Goal: Transaction & Acquisition: Subscribe to service/newsletter

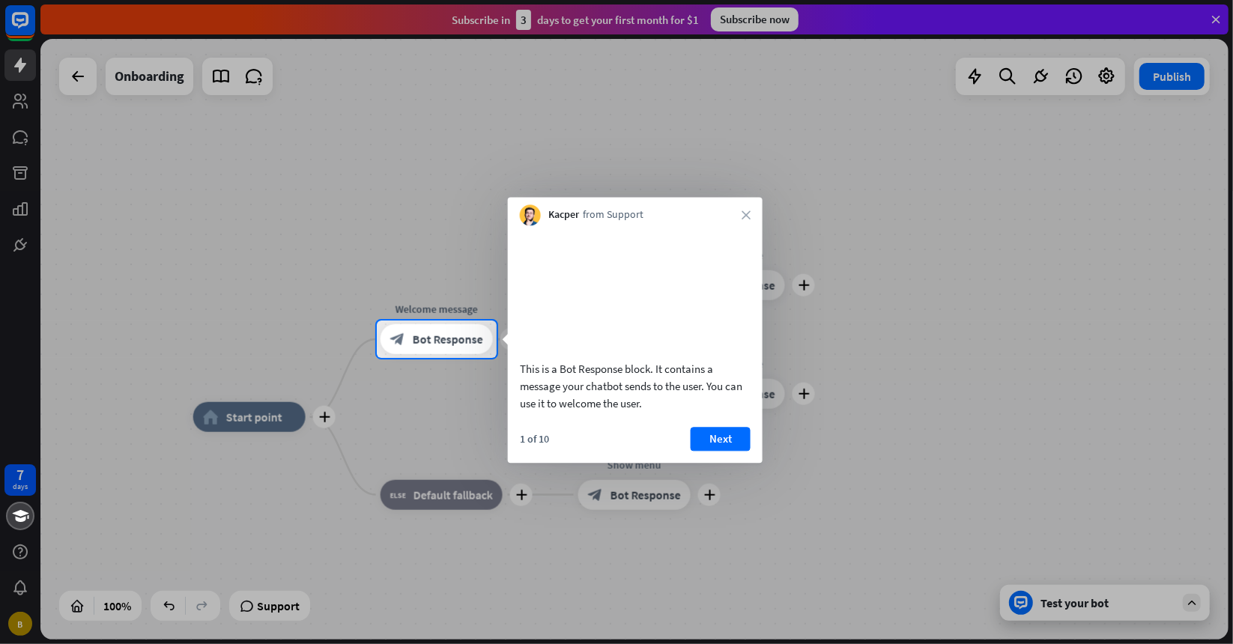
click at [1063, 312] on div at bounding box center [616, 160] width 1233 height 321
click at [643, 91] on div at bounding box center [616, 160] width 1233 height 321
drag, startPoint x: 519, startPoint y: 384, endPoint x: 652, endPoint y: 424, distance: 139.1
click at [655, 412] on div "This is a Bot Response block. It contains a message your chatbot sends to the u…" at bounding box center [635, 386] width 231 height 52
drag, startPoint x: 641, startPoint y: 422, endPoint x: 549, endPoint y: 395, distance: 96.2
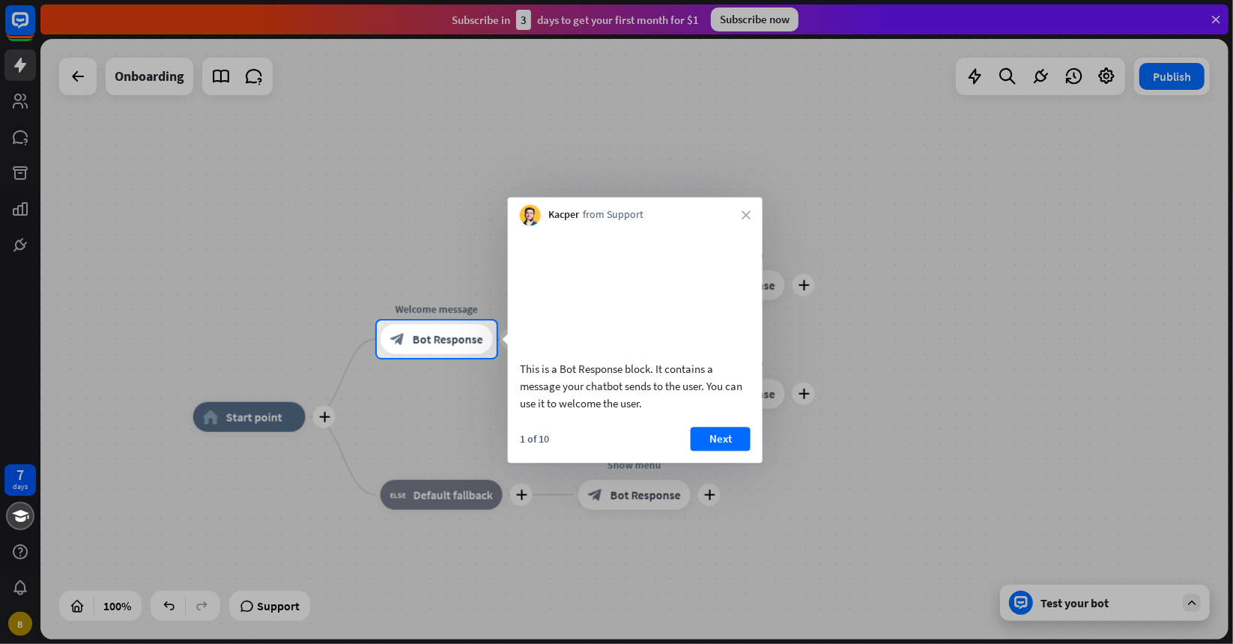
click at [549, 395] on div "This is a Bot Response block. It contains a message your chatbot sends to the u…" at bounding box center [635, 386] width 231 height 52
click at [536, 387] on div "This is a Bot Response block. It contains a message your chatbot sends to the u…" at bounding box center [635, 386] width 231 height 52
click at [1055, 482] on div at bounding box center [616, 501] width 1233 height 286
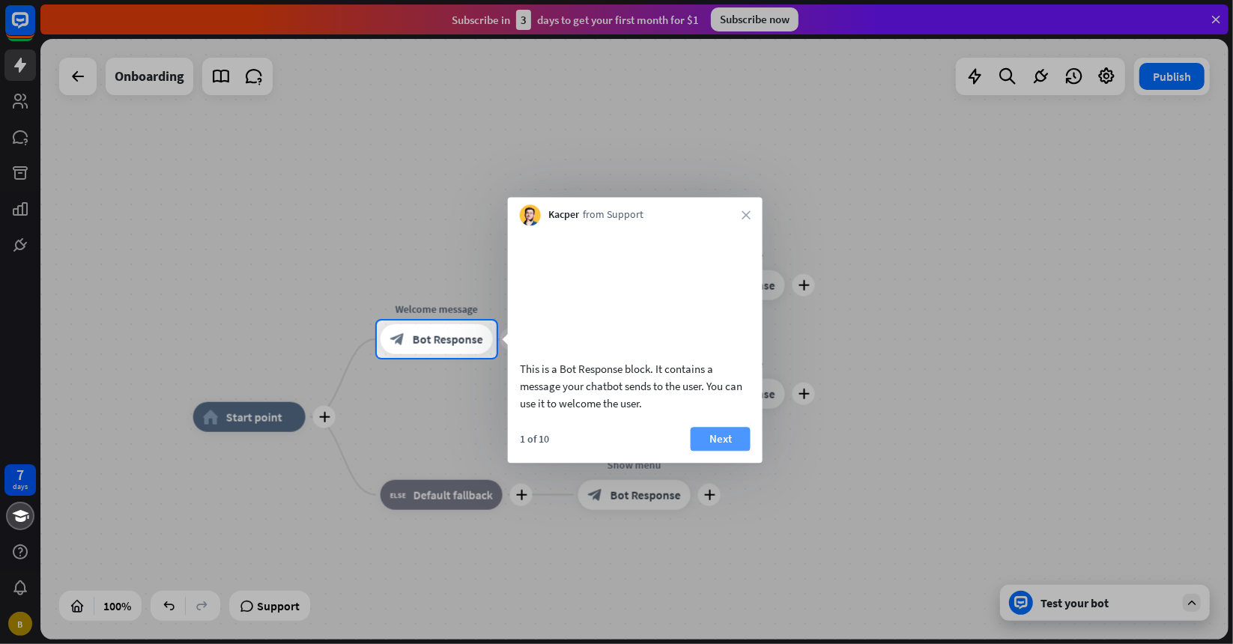
click at [721, 447] on button "Next" at bounding box center [721, 439] width 60 height 24
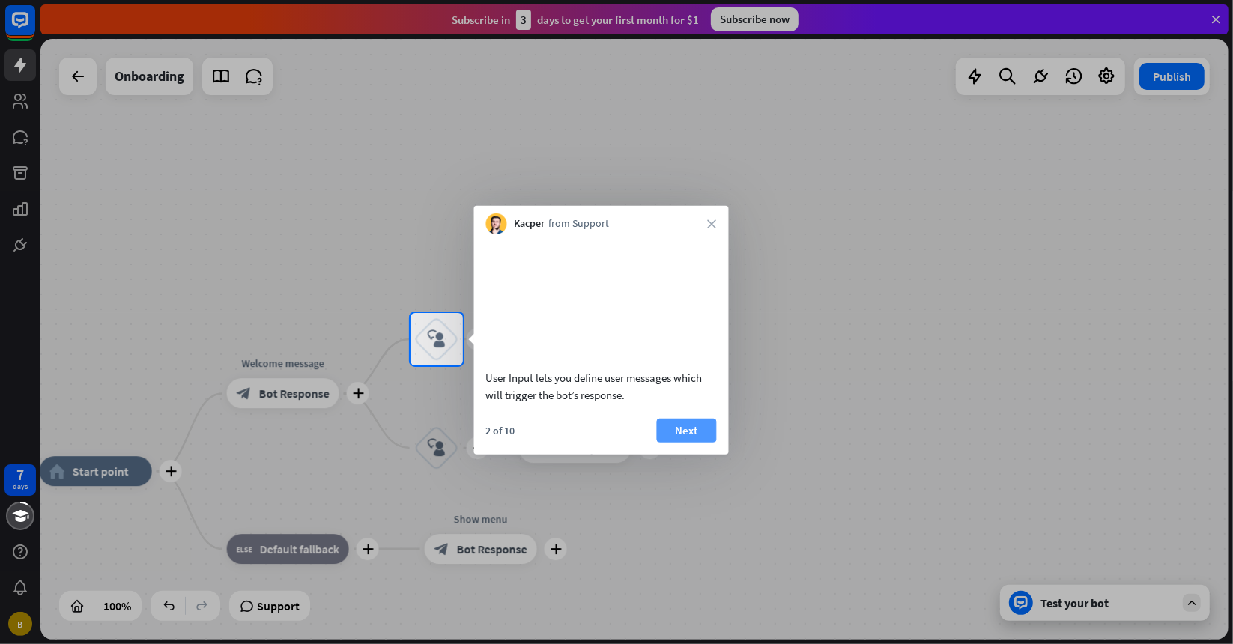
click at [683, 442] on button "Next" at bounding box center [687, 430] width 60 height 24
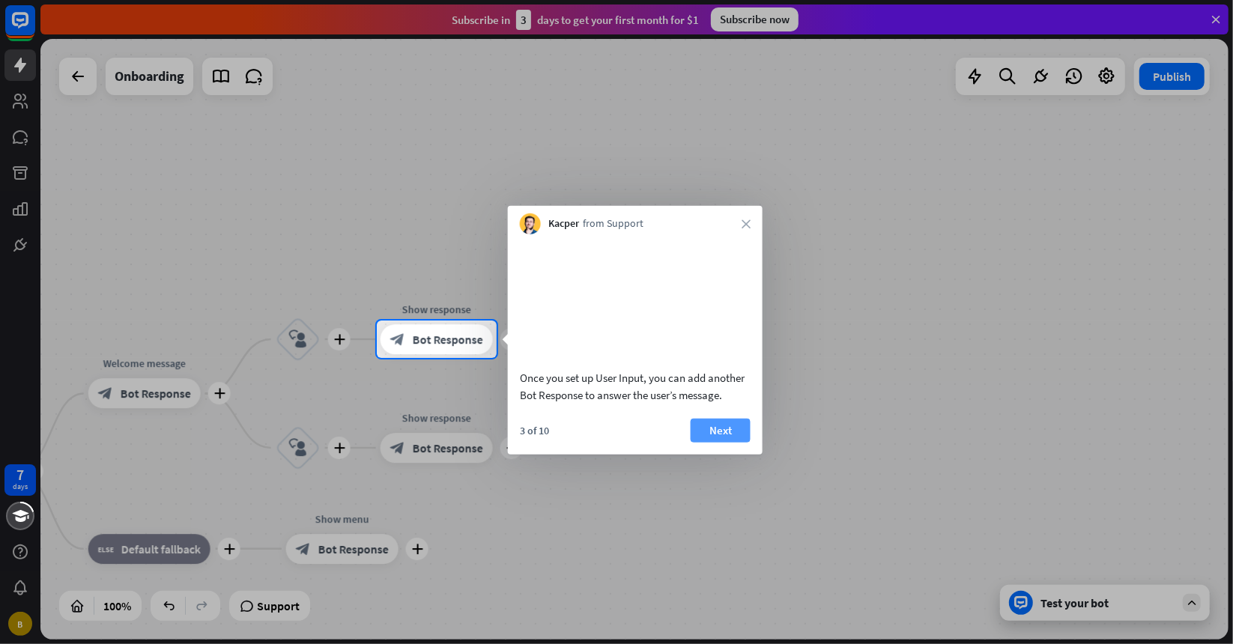
click at [713, 442] on button "Next" at bounding box center [721, 430] width 60 height 24
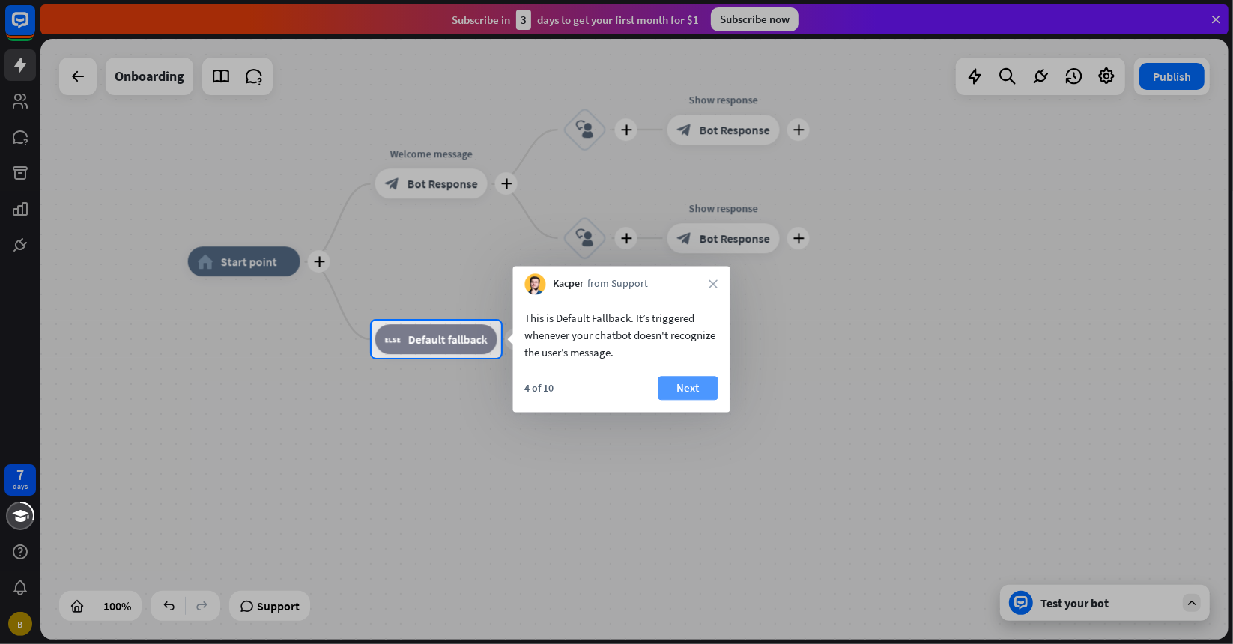
click at [687, 390] on button "Next" at bounding box center [688, 388] width 60 height 24
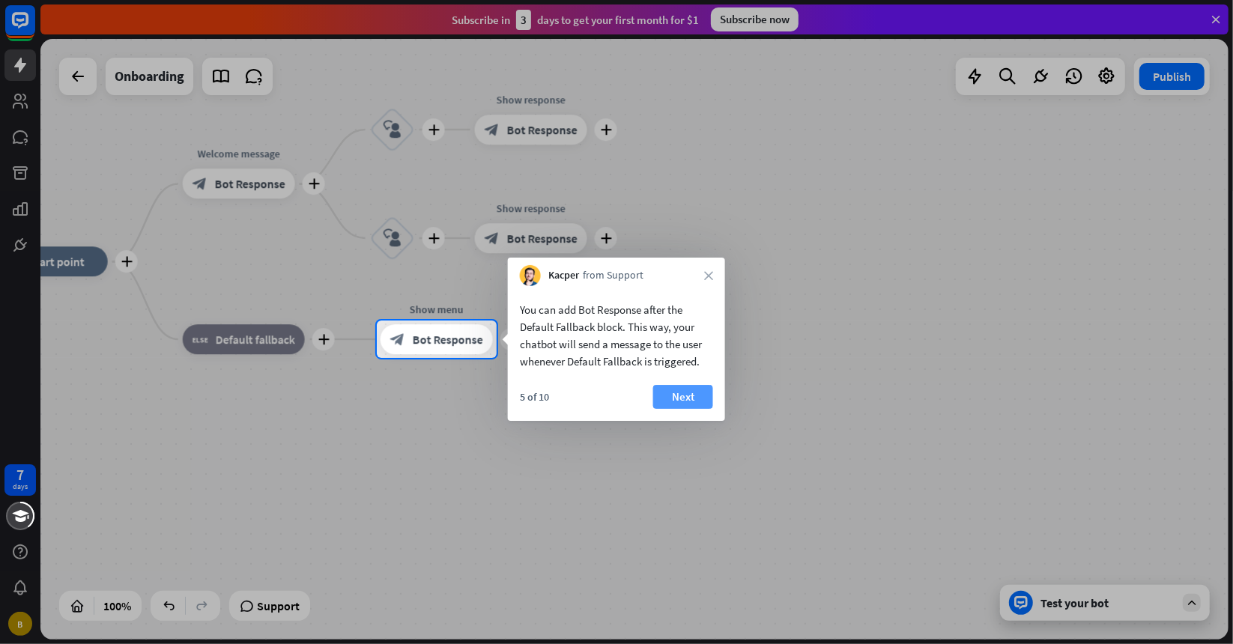
click at [705, 399] on button "Next" at bounding box center [683, 397] width 60 height 24
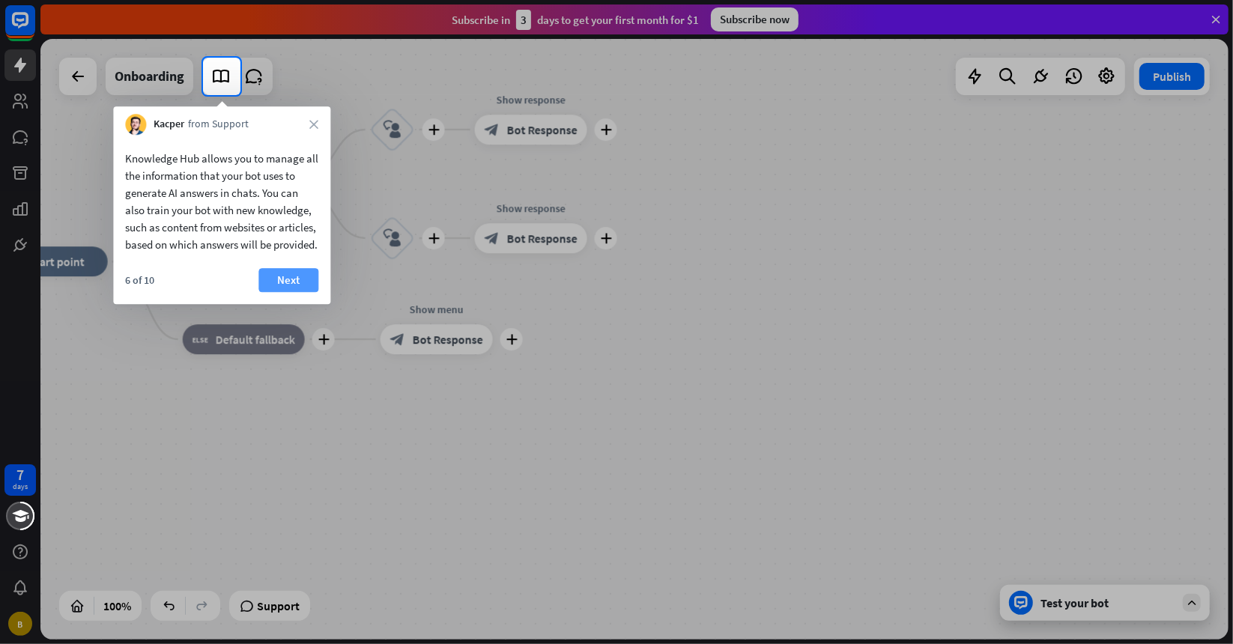
click at [291, 292] on button "Next" at bounding box center [288, 280] width 60 height 24
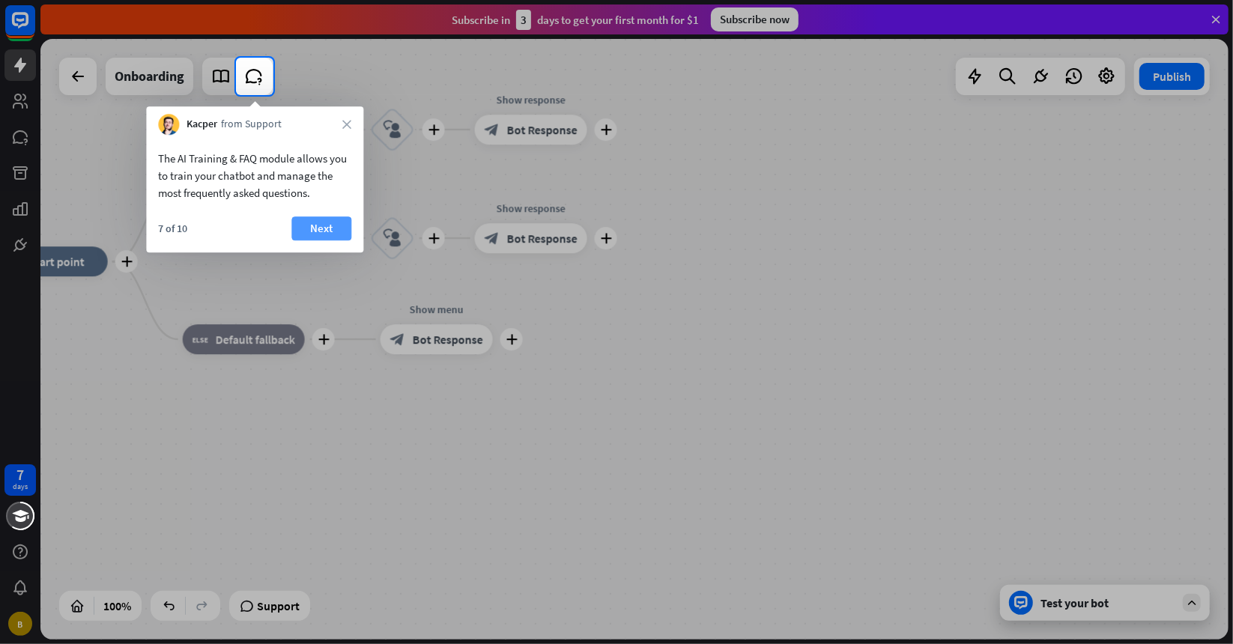
click at [326, 227] on button "Next" at bounding box center [321, 228] width 60 height 24
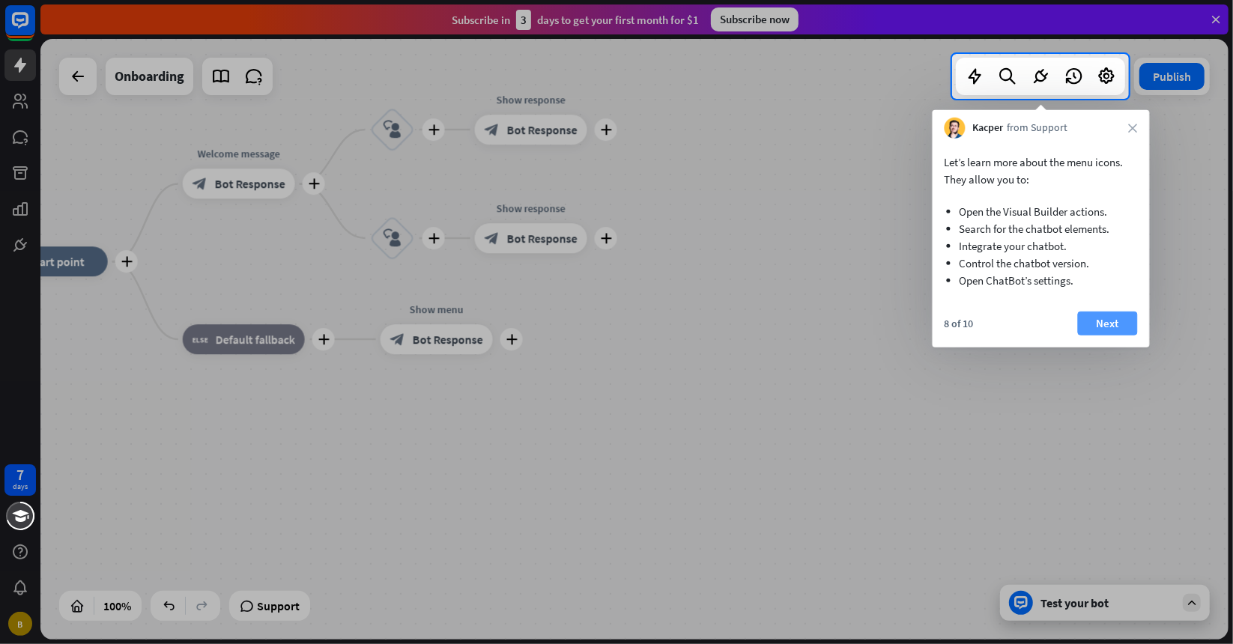
click at [1090, 323] on button "Next" at bounding box center [1108, 324] width 60 height 24
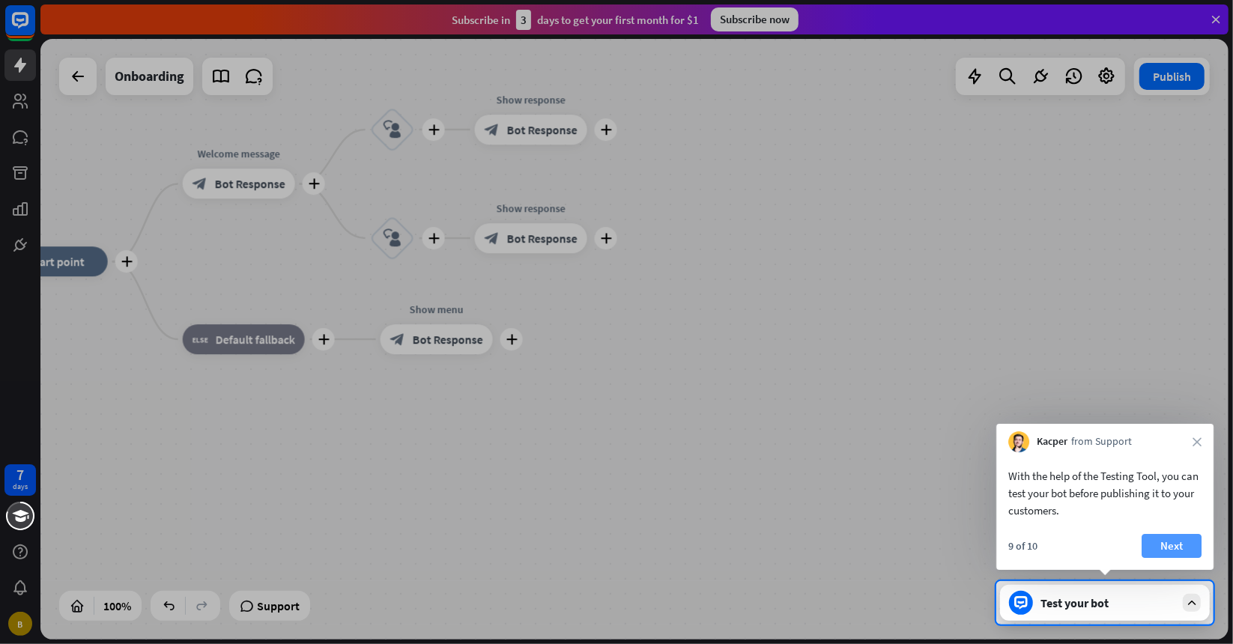
click at [1185, 543] on button "Next" at bounding box center [1171, 546] width 60 height 24
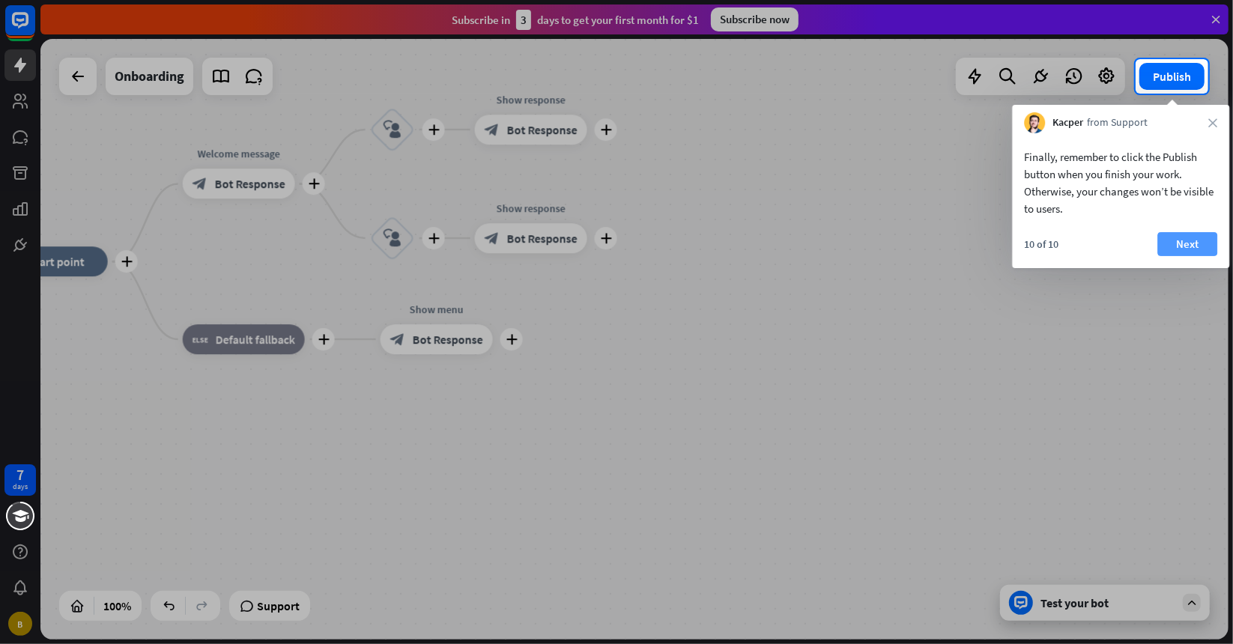
click at [1180, 234] on button "Next" at bounding box center [1187, 244] width 60 height 24
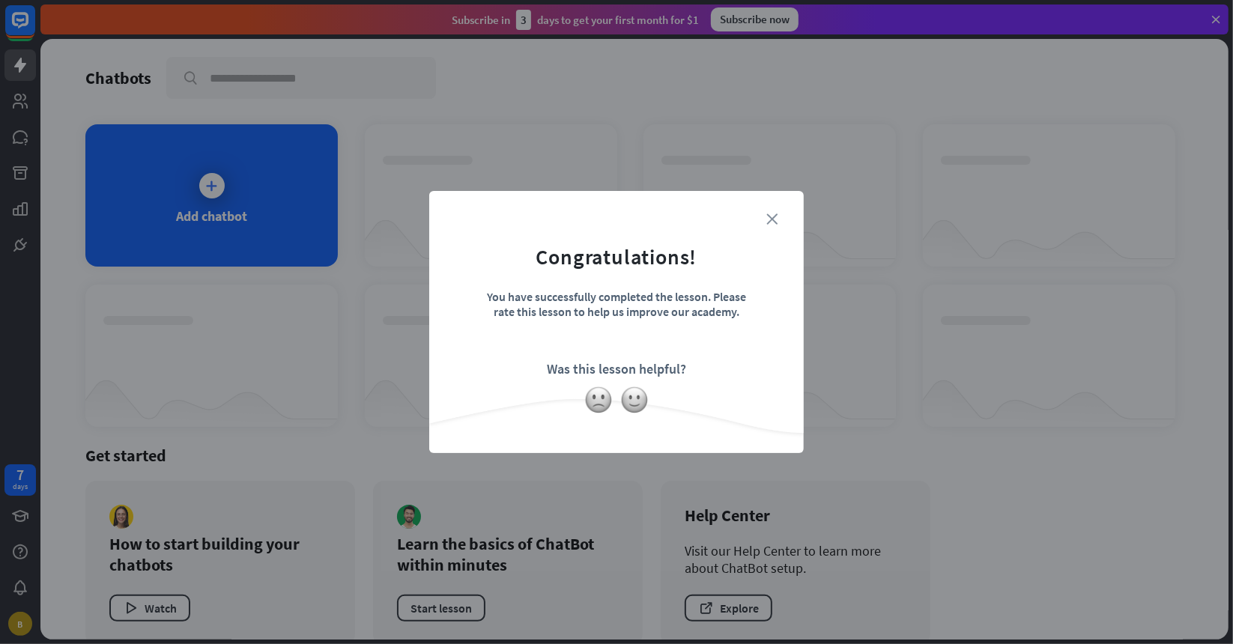
click at [774, 221] on icon "close" at bounding box center [771, 218] width 11 height 11
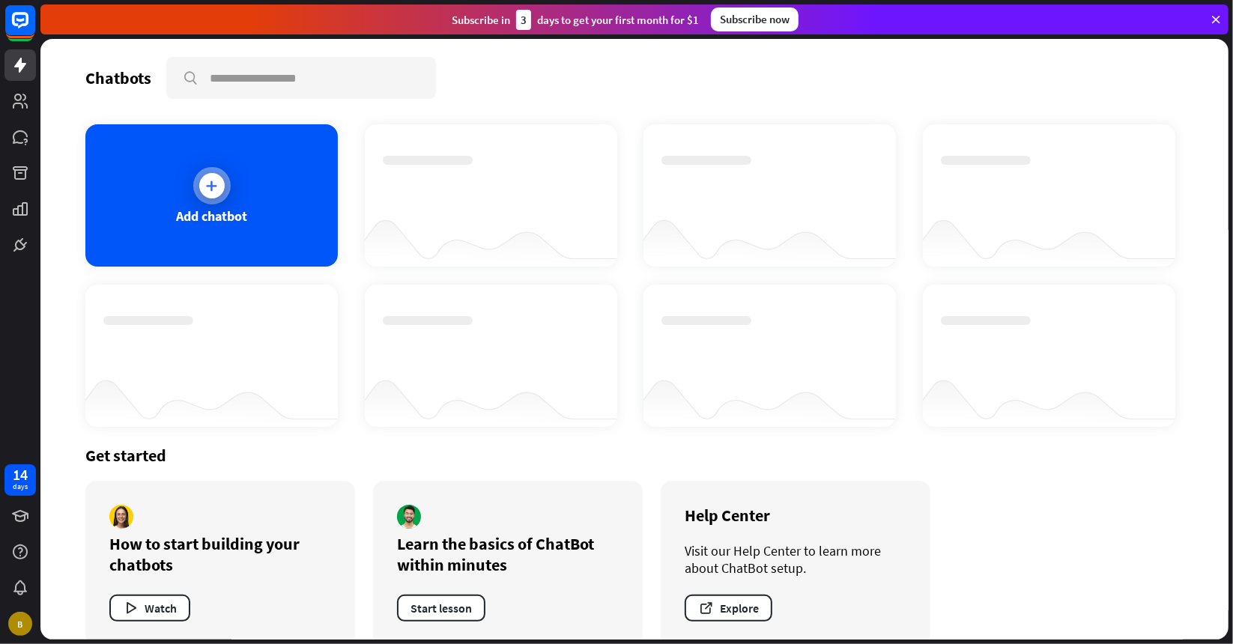
click at [200, 186] on div at bounding box center [211, 185] width 25 height 25
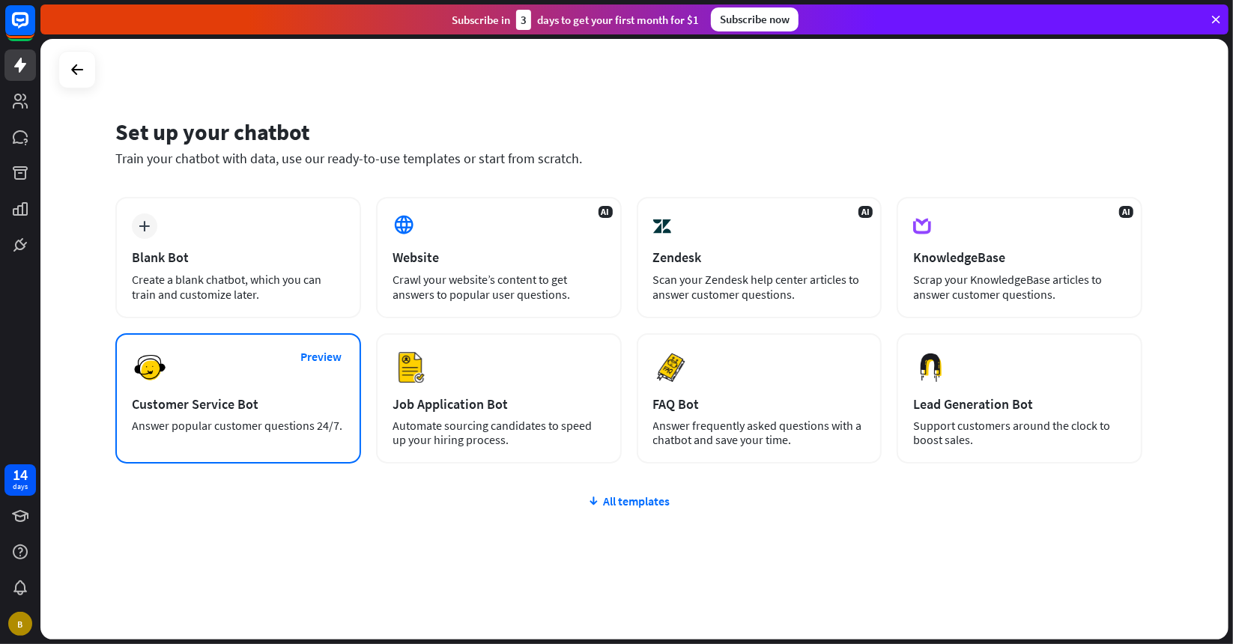
click at [276, 395] on div "Customer Service Bot" at bounding box center [238, 403] width 213 height 17
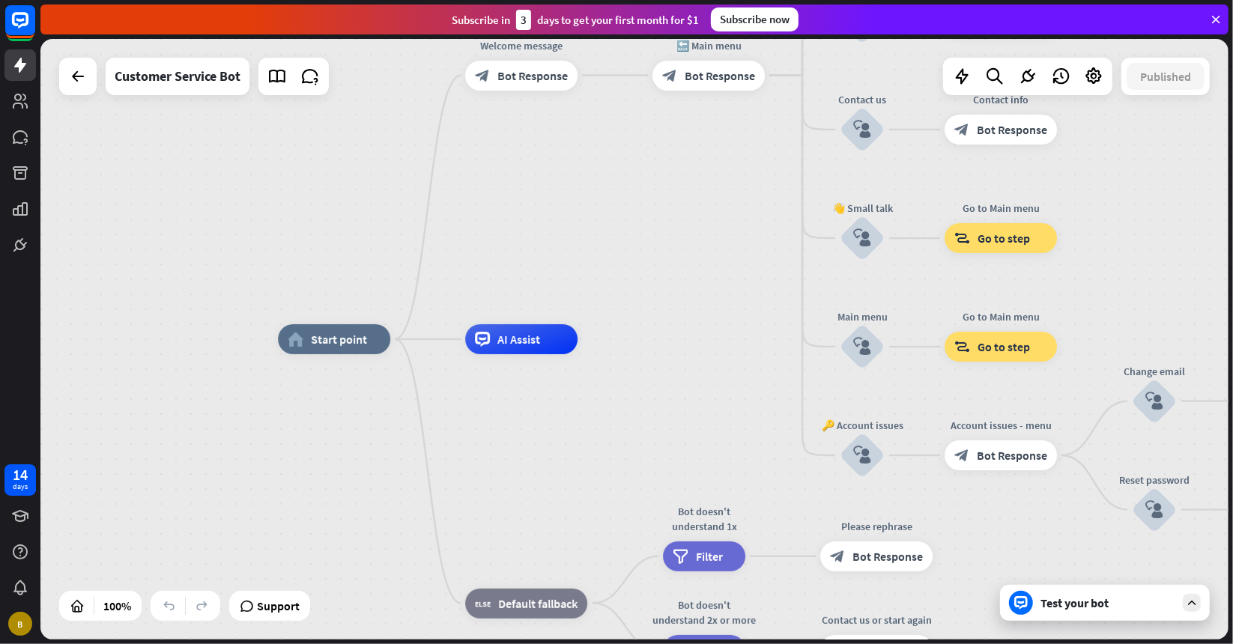
click at [1131, 610] on div "Test your bot" at bounding box center [1105, 603] width 210 height 36
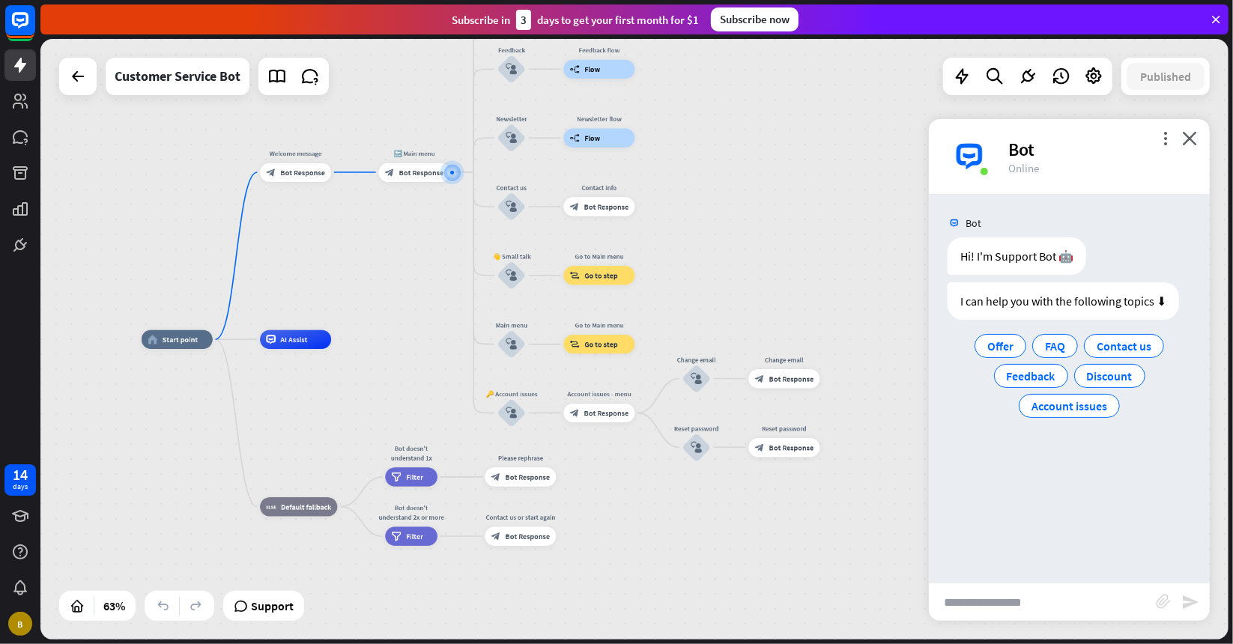
drag, startPoint x: 708, startPoint y: 405, endPoint x: 727, endPoint y: 205, distance: 200.9
click at [727, 205] on div "home_2 Start point Welcome message block_bot_response Bot Response 🔙 Main menu …" at bounding box center [634, 339] width 1188 height 601
click at [285, 151] on span "Edit name" at bounding box center [286, 151] width 29 height 8
click at [292, 151] on input "**********" at bounding box center [295, 151] width 67 height 13
click at [293, 151] on input "**********" at bounding box center [295, 151] width 67 height 13
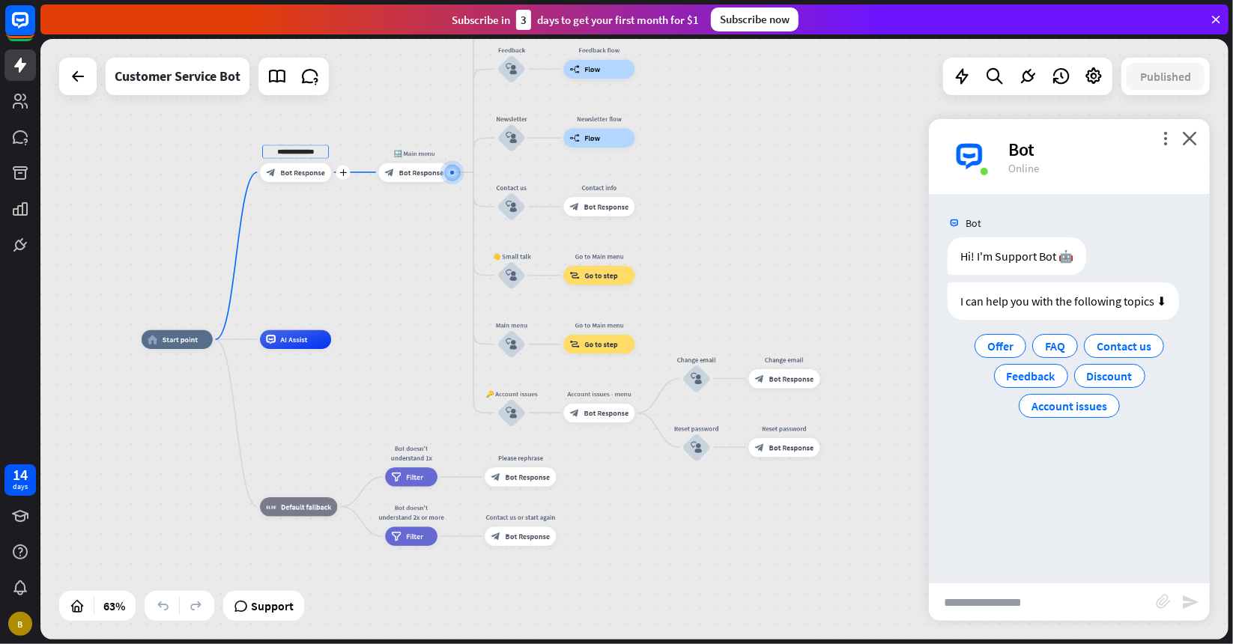
click at [293, 151] on input "**********" at bounding box center [295, 151] width 67 height 13
type input "*******"
type input "**********"
click at [204, 258] on div "**********" at bounding box center [634, 339] width 1188 height 601
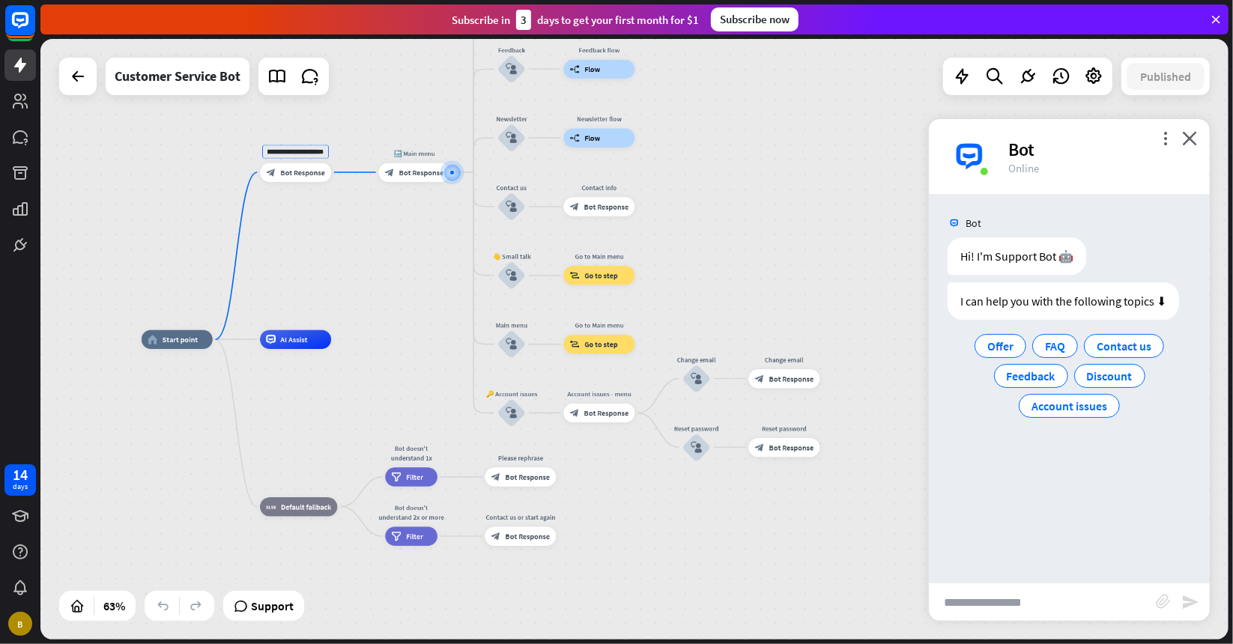
scroll to position [0, 0]
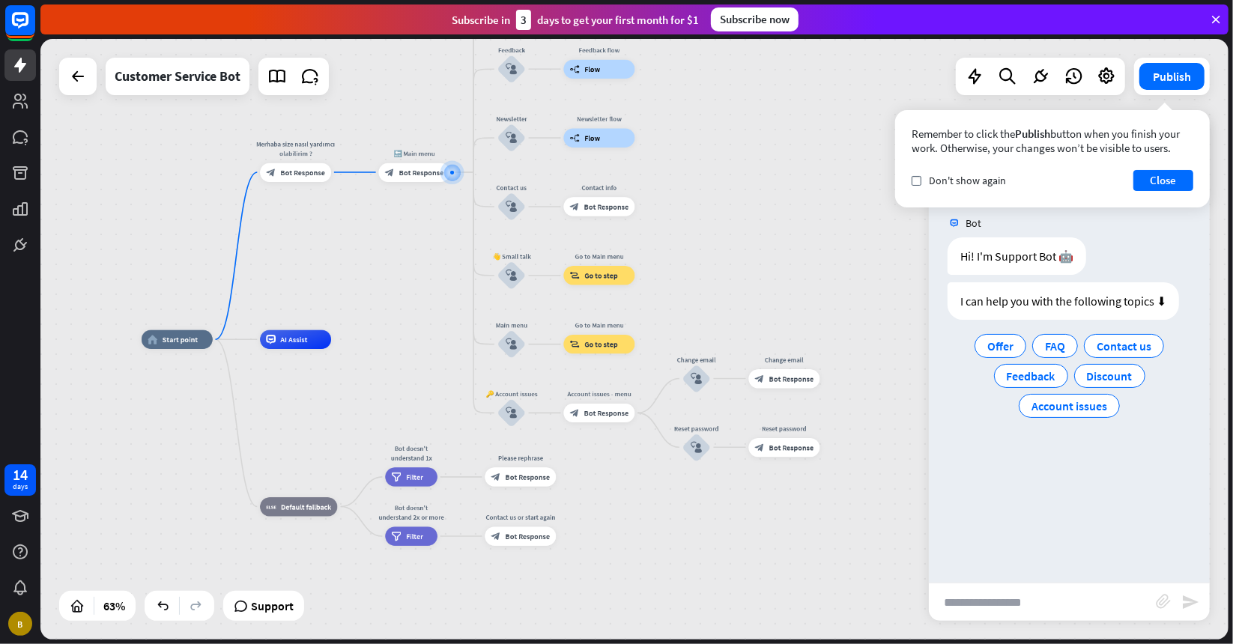
click at [1196, 141] on div "Remember to click the Publish button when you finish your work. Otherwise, your…" at bounding box center [1052, 158] width 315 height 97
click at [947, 188] on div "check Don't show again Close" at bounding box center [1052, 180] width 282 height 21
click at [957, 180] on span "Don't show again" at bounding box center [967, 180] width 77 height 13
click at [1177, 183] on button "Close" at bounding box center [1163, 180] width 60 height 21
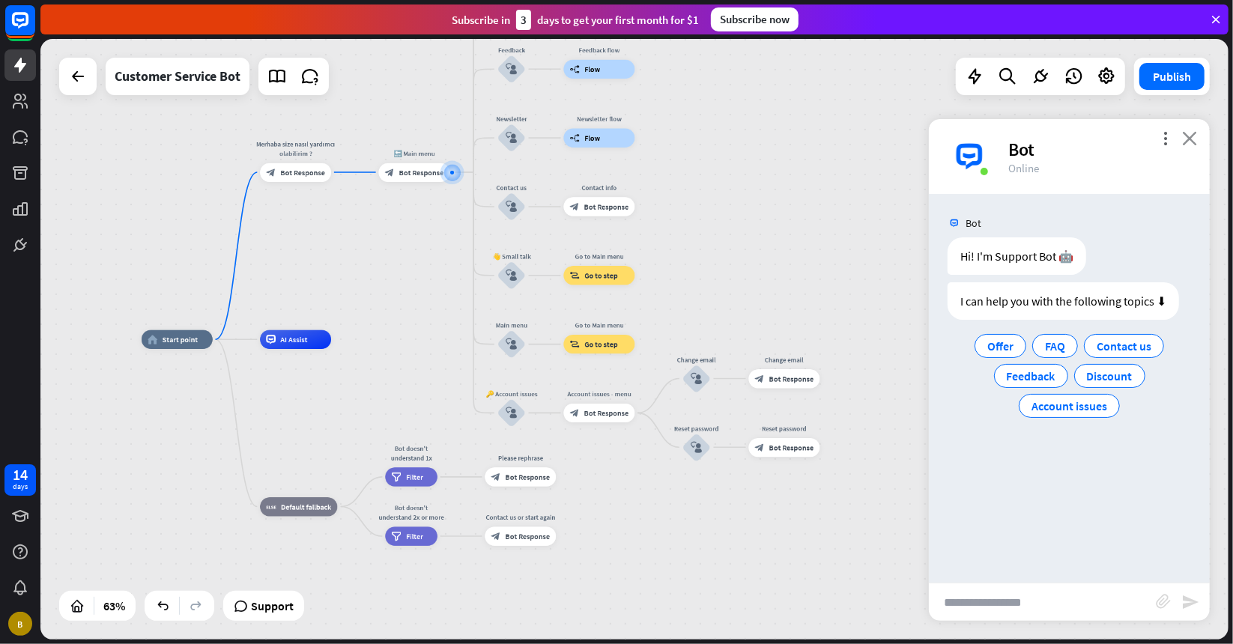
click at [1186, 133] on icon "close" at bounding box center [1189, 138] width 15 height 14
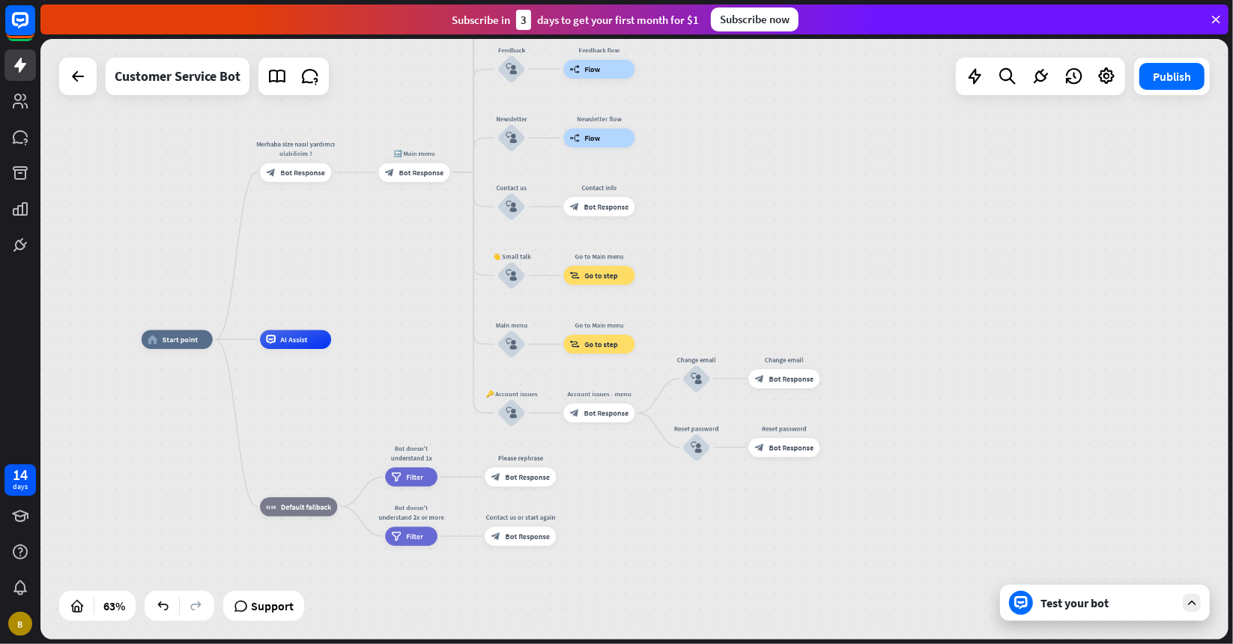
click at [1141, 605] on div "Test your bot" at bounding box center [1107, 602] width 135 height 15
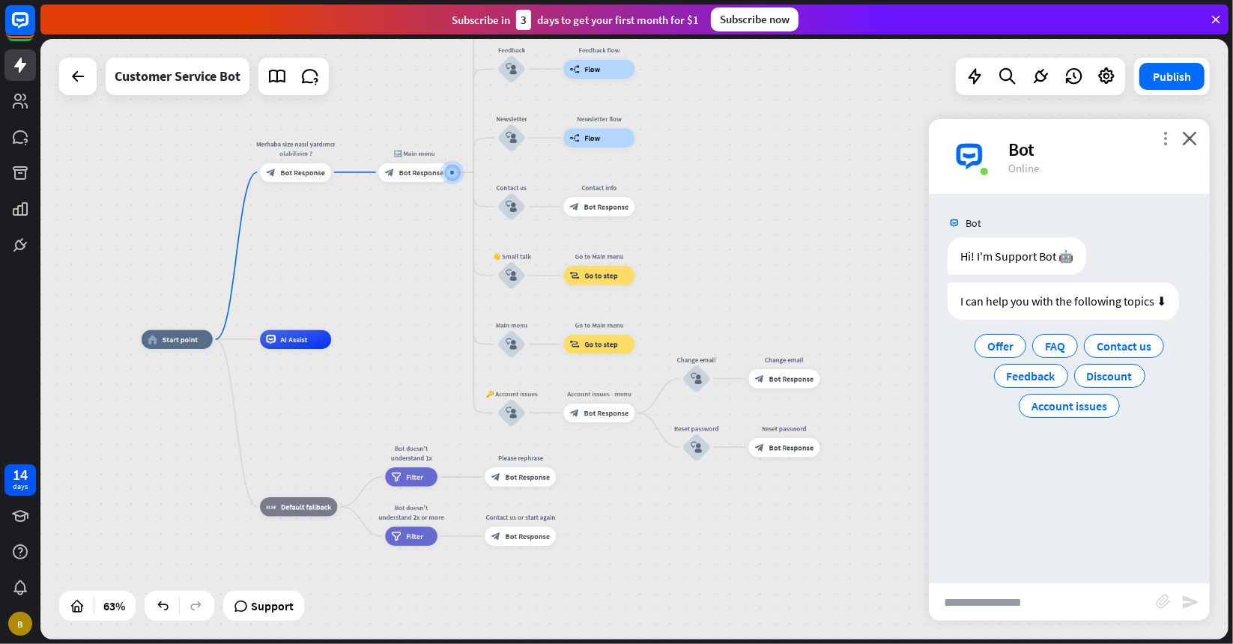
click at [1166, 134] on icon "more_vert" at bounding box center [1165, 138] width 14 height 14
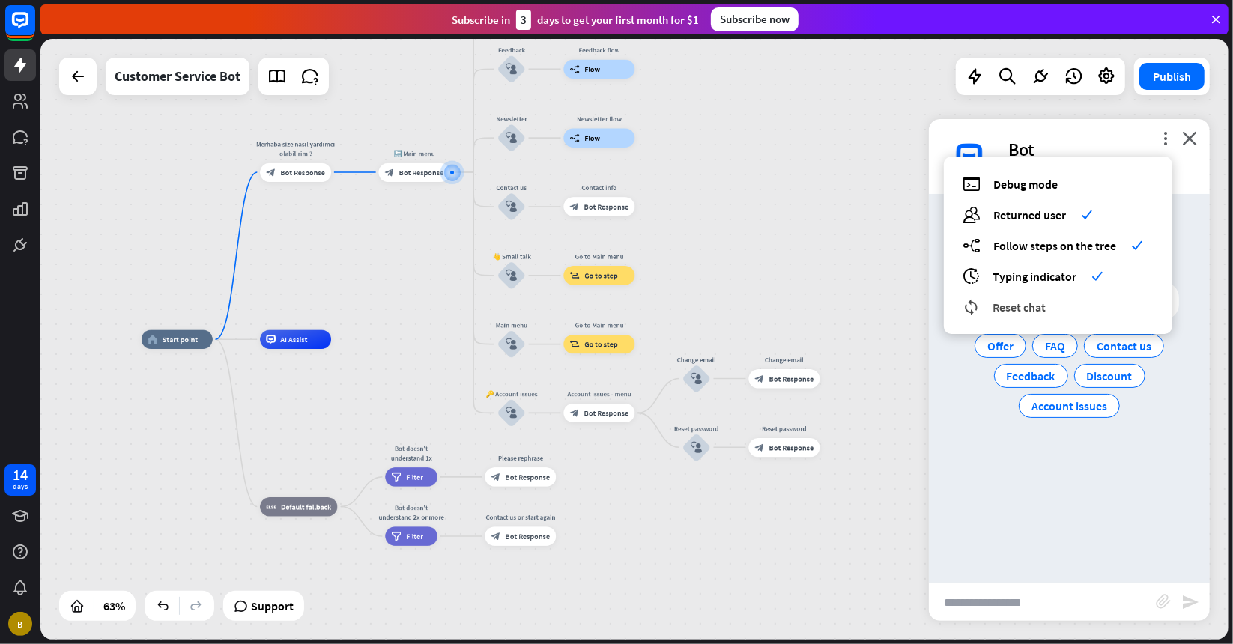
click at [1034, 308] on span "Reset chat" at bounding box center [1018, 307] width 53 height 15
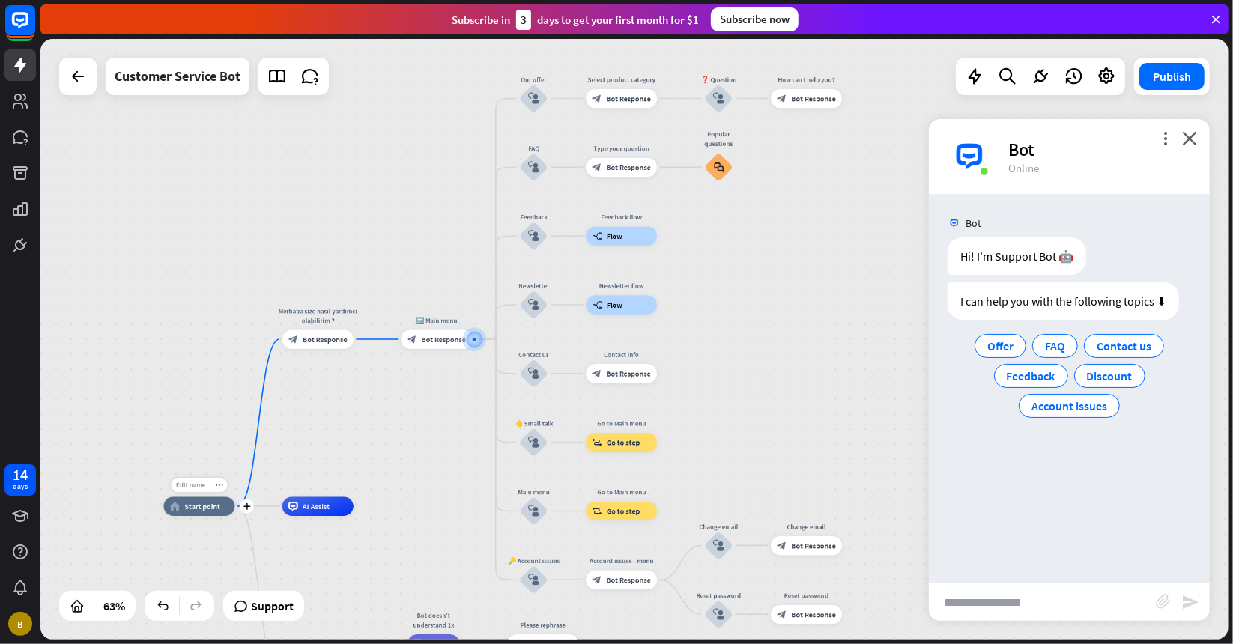
click at [192, 485] on span "Edit name" at bounding box center [190, 485] width 29 height 8
click at [192, 485] on input "text" at bounding box center [199, 485] width 67 height 13
click at [201, 485] on input "text" at bounding box center [199, 485] width 67 height 13
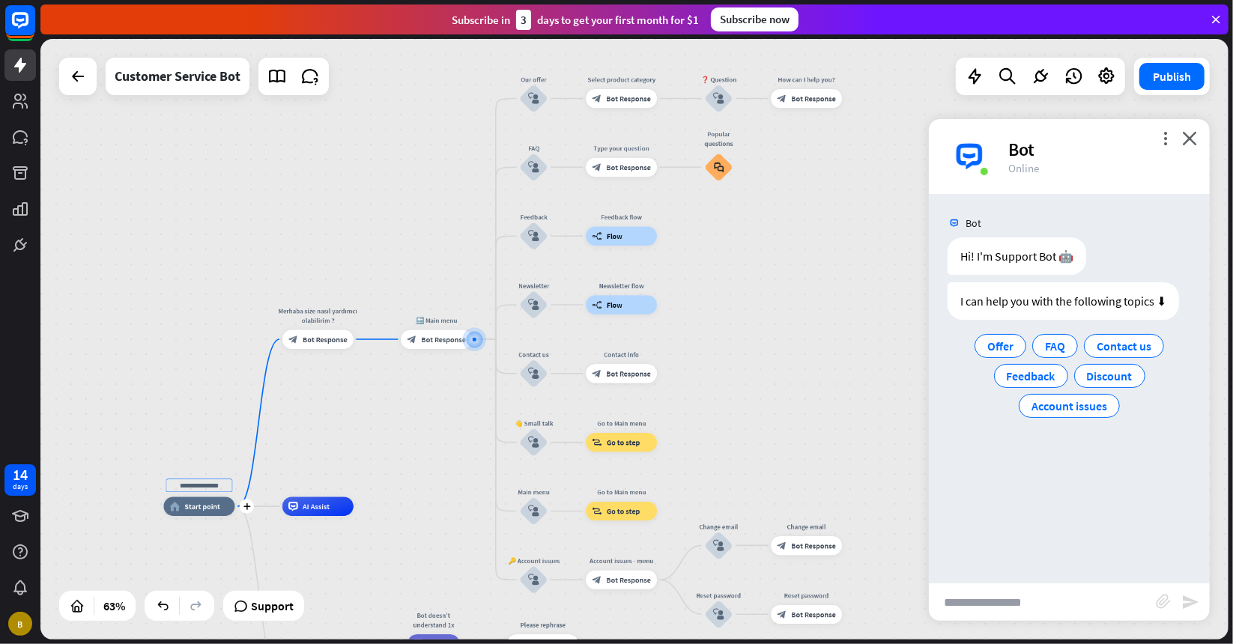
click at [201, 485] on input "text" at bounding box center [199, 485] width 67 height 13
type input "**********"
click at [216, 471] on div "**********" at bounding box center [634, 339] width 1188 height 601
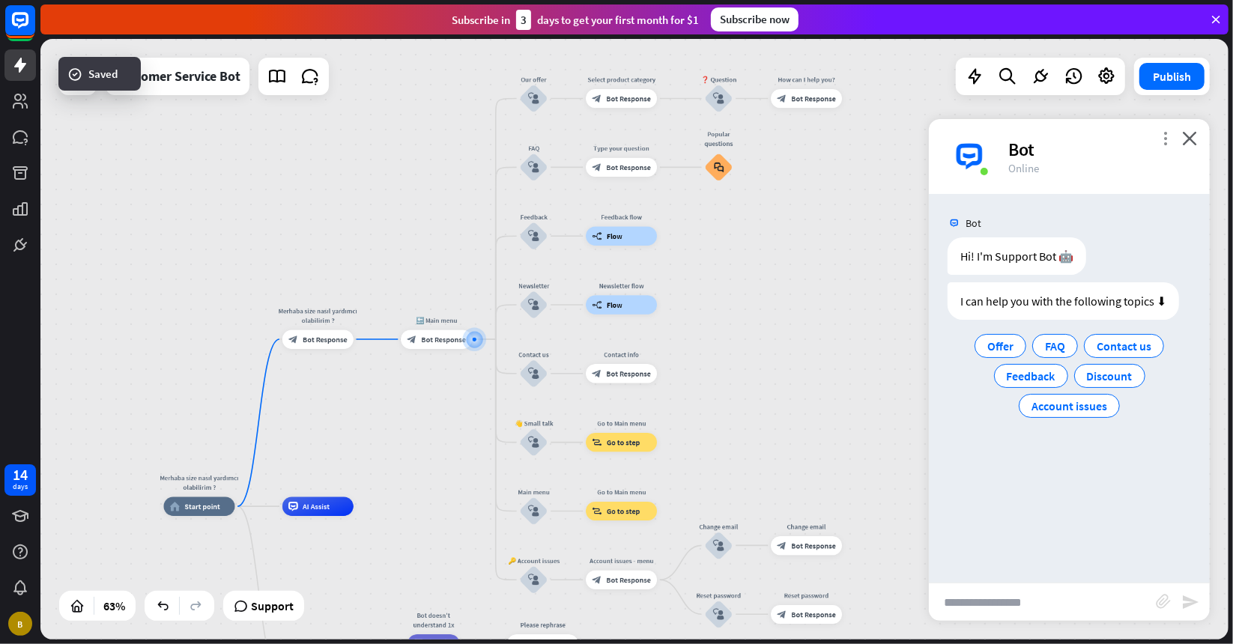
click at [1162, 136] on icon "more_vert" at bounding box center [1165, 138] width 14 height 14
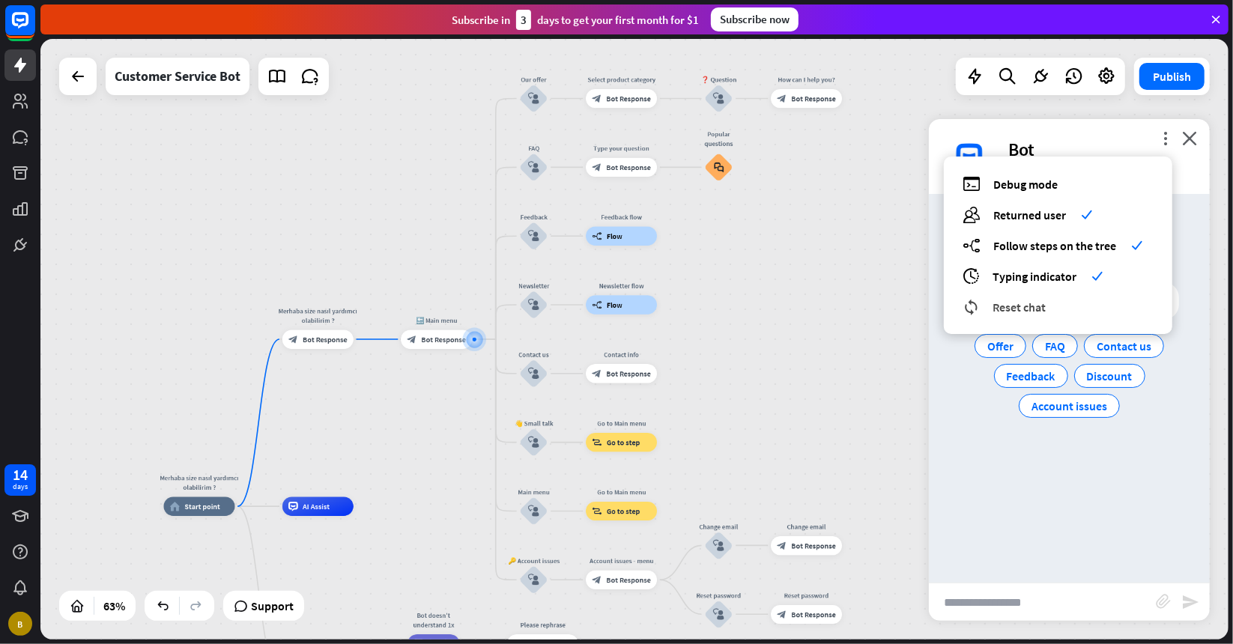
click at [1041, 303] on span "Reset chat" at bounding box center [1018, 307] width 53 height 15
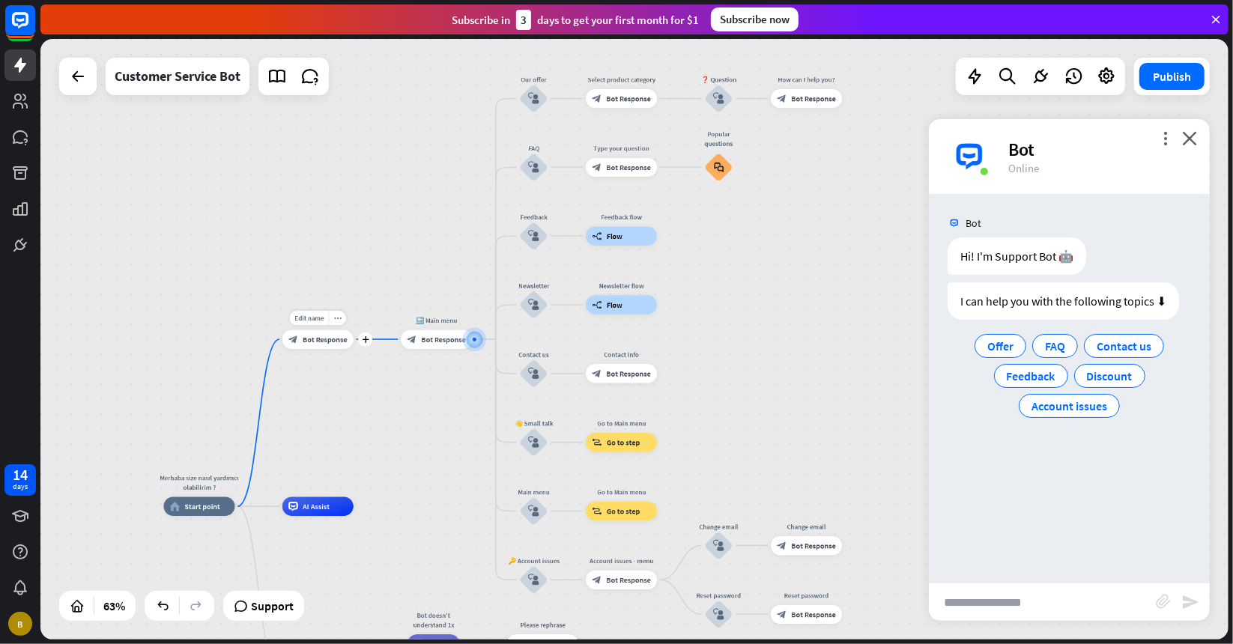
click at [325, 346] on div "block_bot_response Bot Response" at bounding box center [317, 339] width 71 height 19
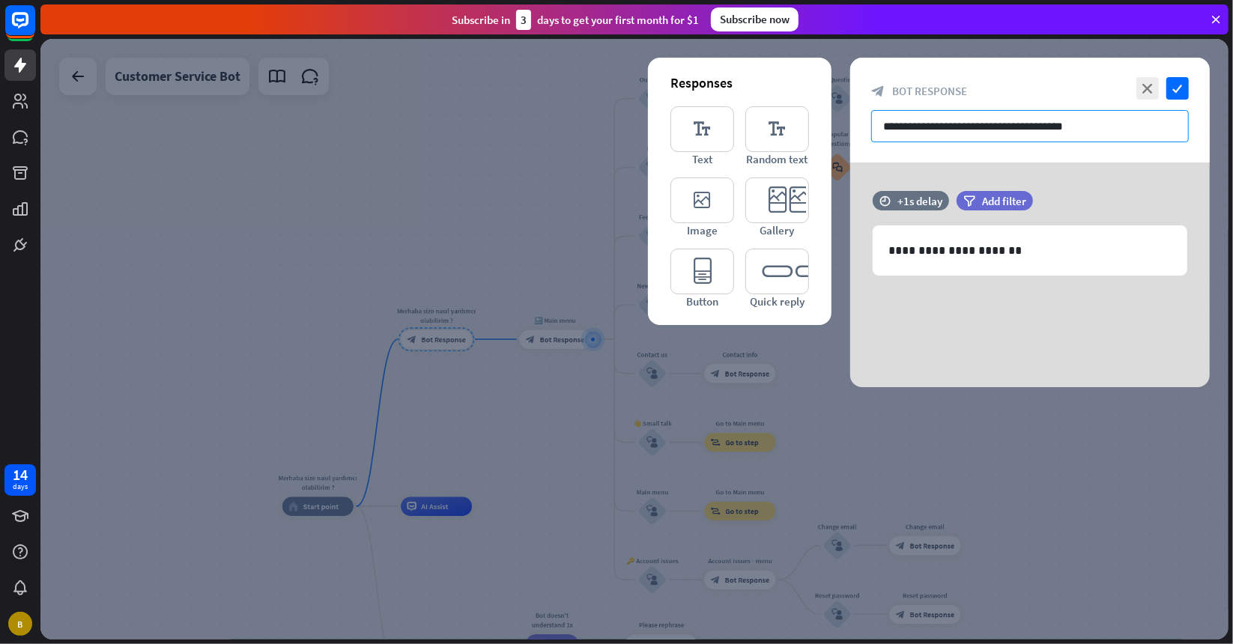
click at [1025, 135] on input "**********" at bounding box center [1030, 126] width 318 height 32
click at [1185, 88] on icon "check" at bounding box center [1177, 88] width 22 height 22
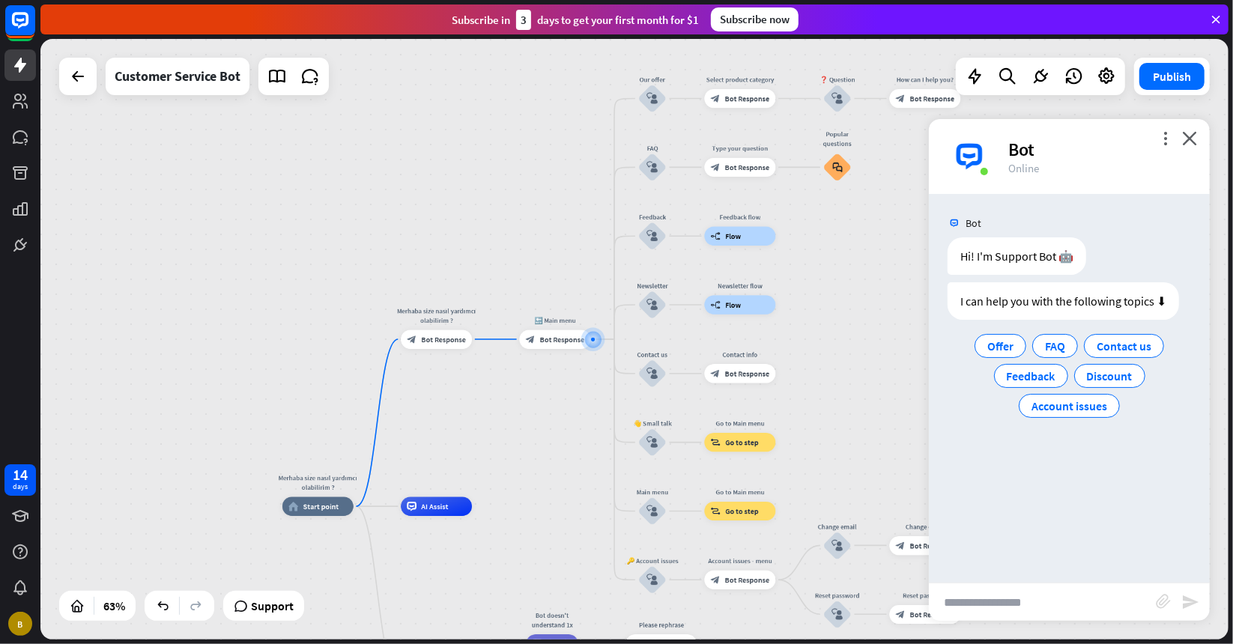
click at [1182, 143] on icon "close" at bounding box center [1189, 138] width 15 height 14
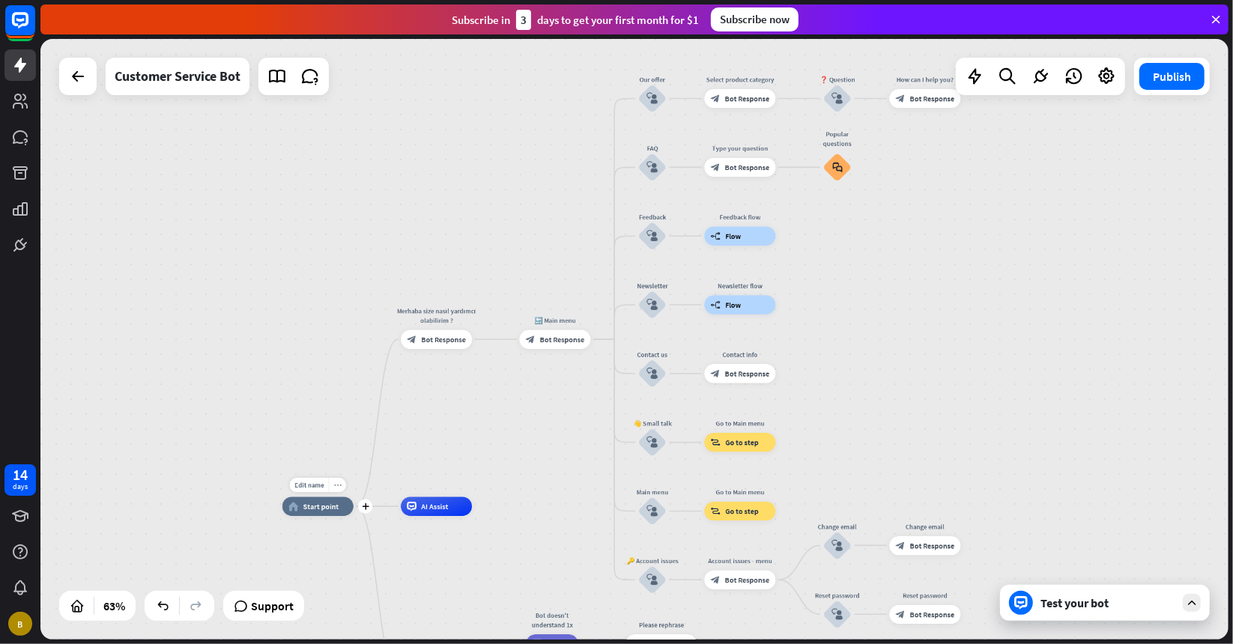
click at [336, 488] on icon "more_horiz" at bounding box center [337, 485] width 7 height 7
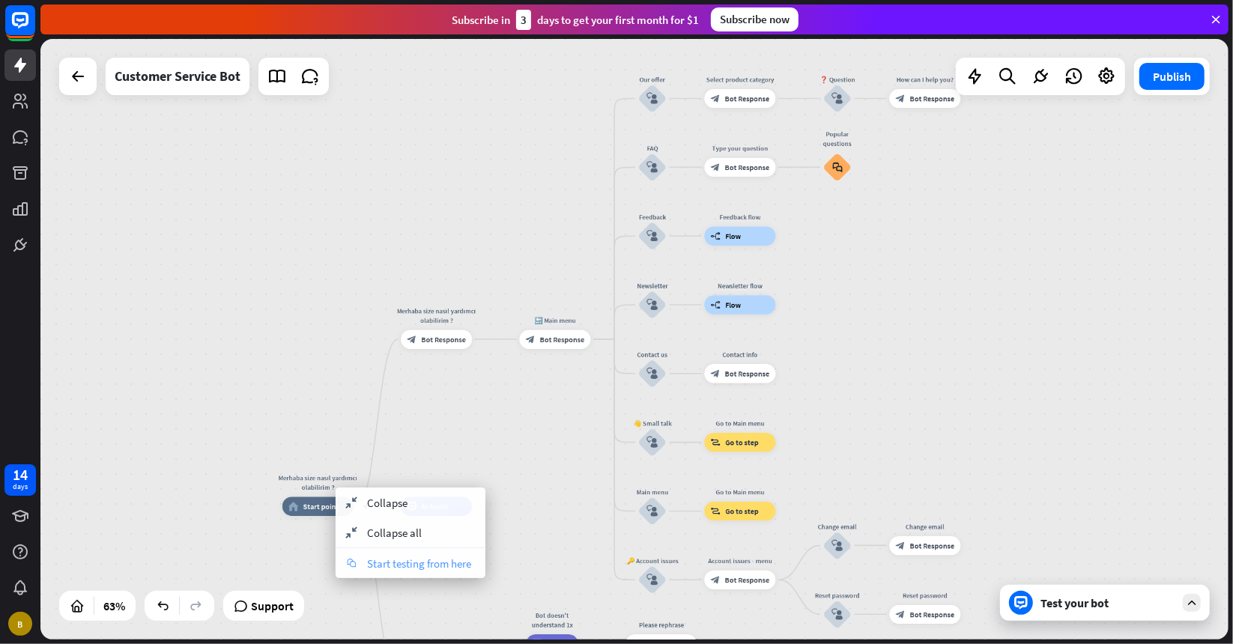
click at [440, 568] on span "Start testing from here" at bounding box center [419, 563] width 104 height 14
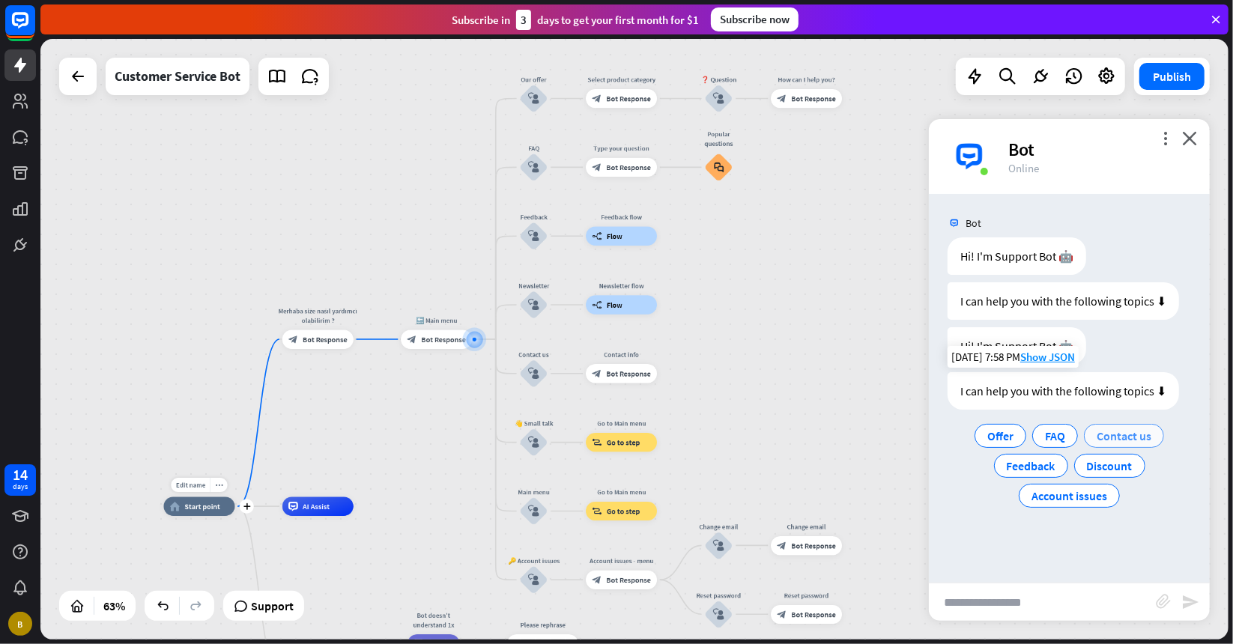
click at [1105, 440] on span "Contact us" at bounding box center [1123, 435] width 55 height 15
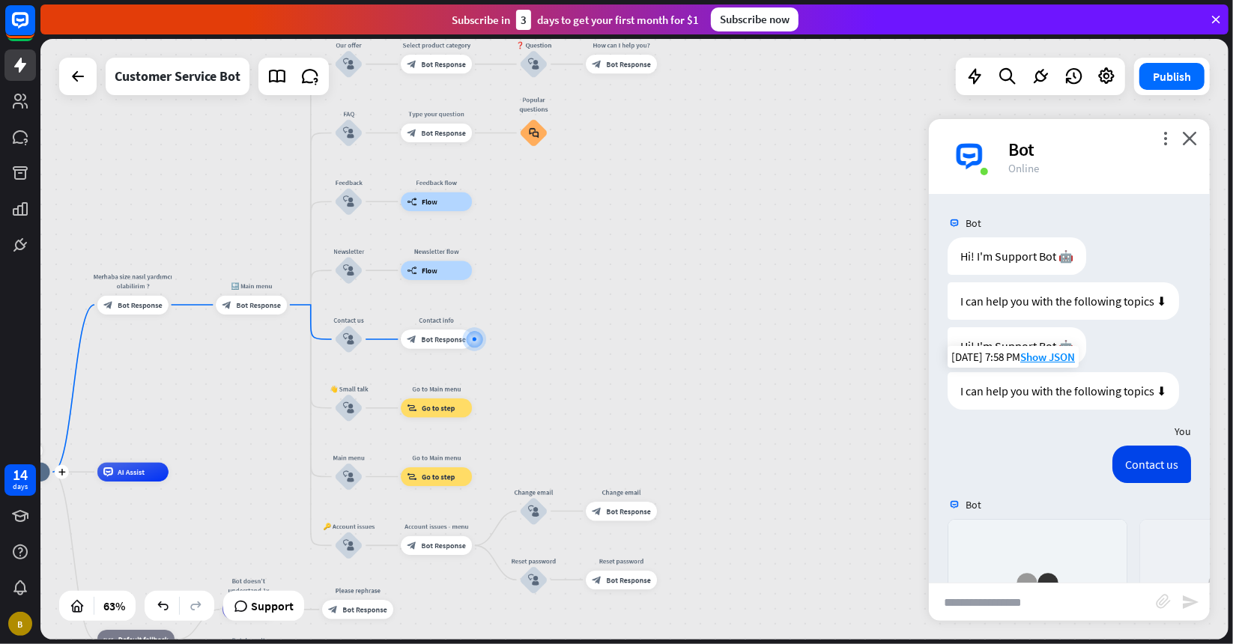
scroll to position [255, 0]
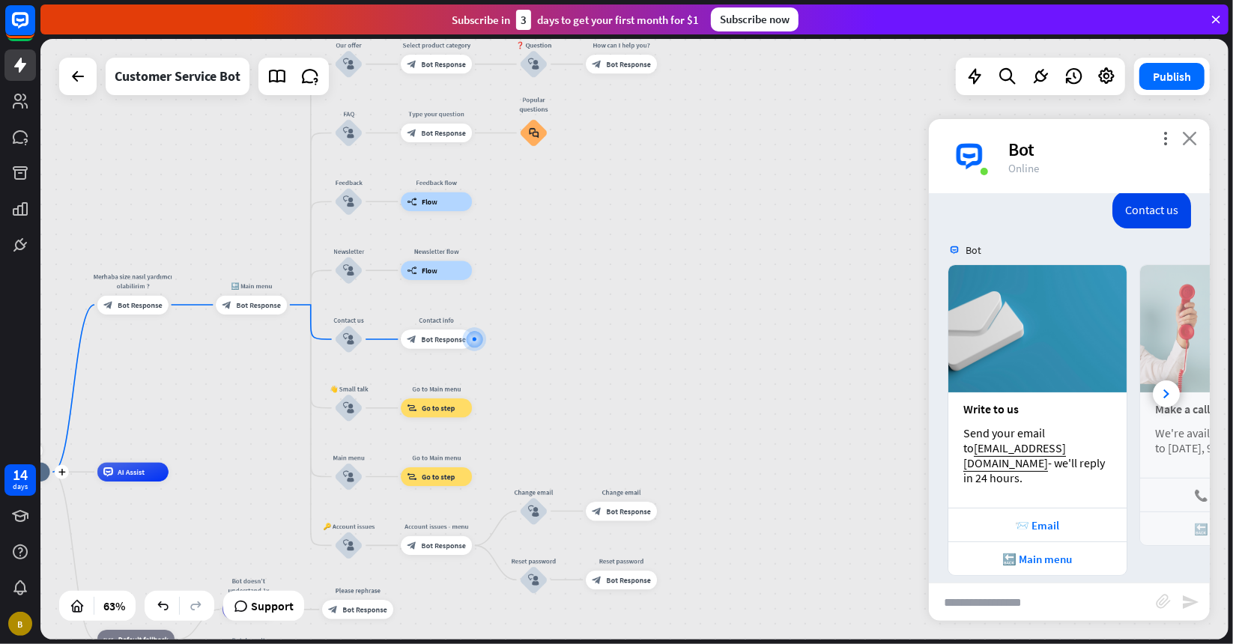
click at [1183, 132] on icon "close" at bounding box center [1189, 138] width 15 height 14
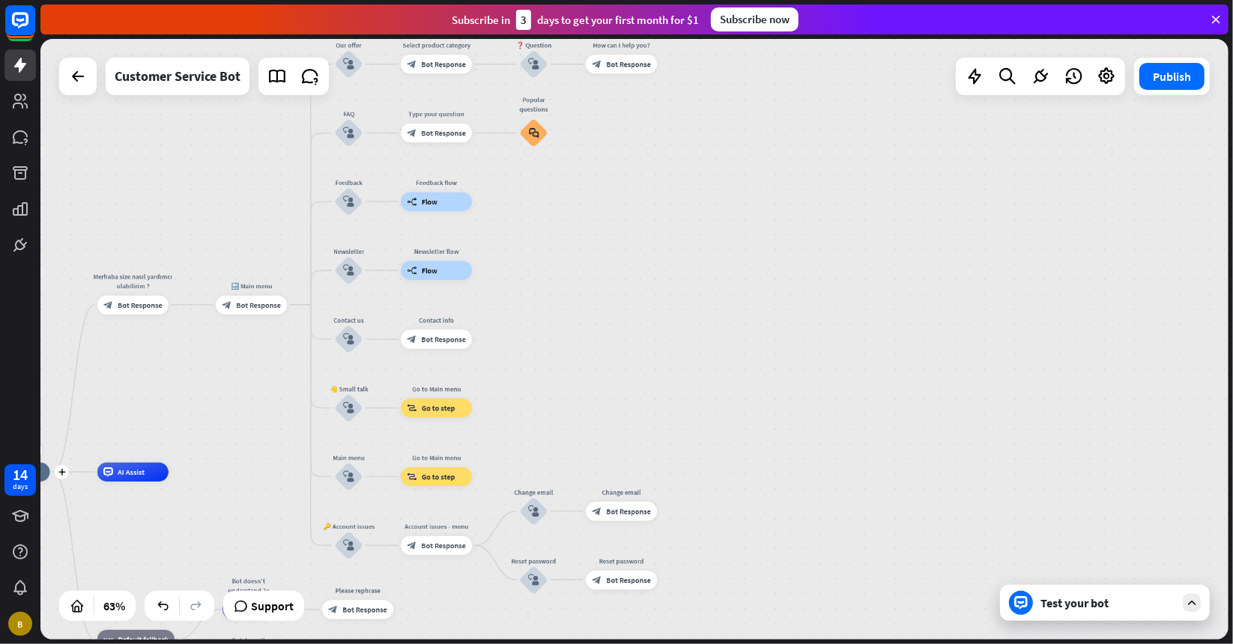
click at [902, 399] on div "Edit name more_horiz plus home_2 Start point Merhaba size nasıl yardımcı olabil…" at bounding box center [634, 339] width 1188 height 601
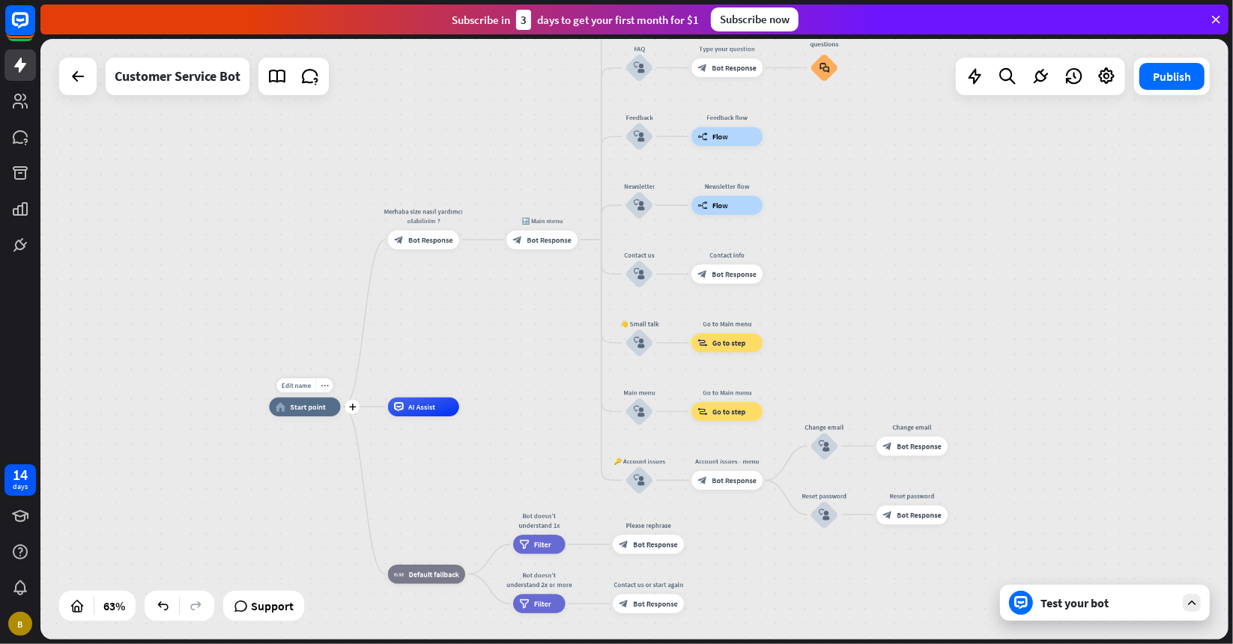
drag, startPoint x: 564, startPoint y: 337, endPoint x: 855, endPoint y: 272, distance: 297.8
click at [855, 272] on div "Edit name more_horiz plus home_2 Start point Merhaba size nasıl yardımcı olabil…" at bounding box center [634, 339] width 1188 height 601
click at [1129, 602] on div "Test your bot" at bounding box center [1107, 602] width 135 height 15
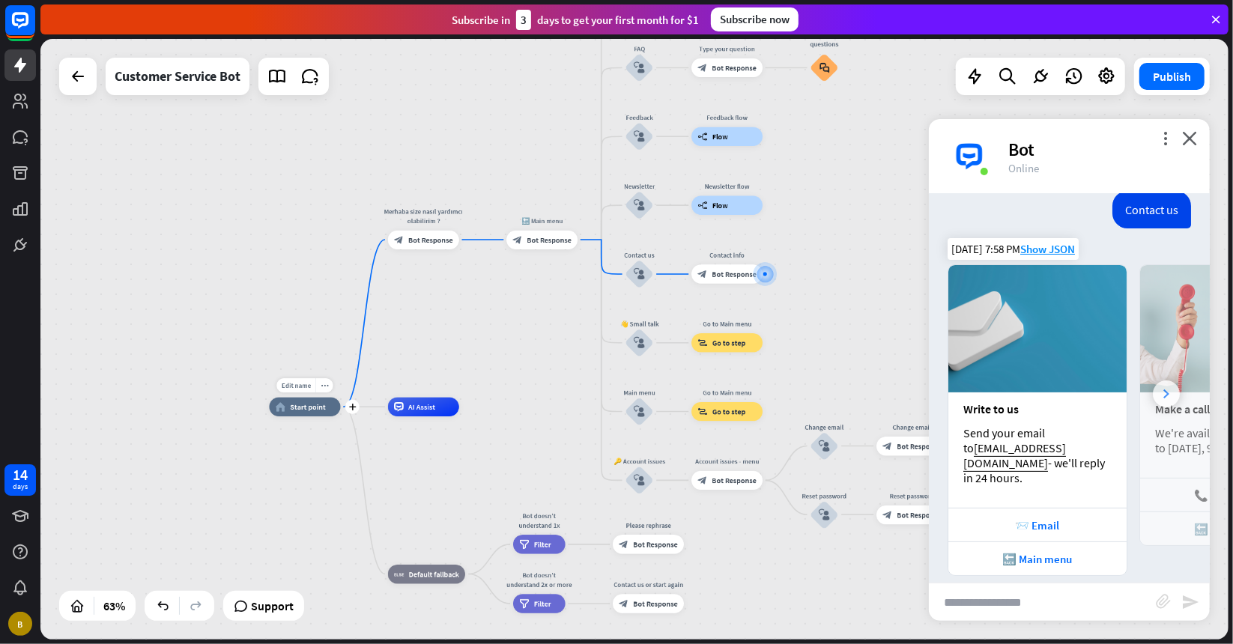
click at [1162, 381] on div at bounding box center [1166, 393] width 27 height 27
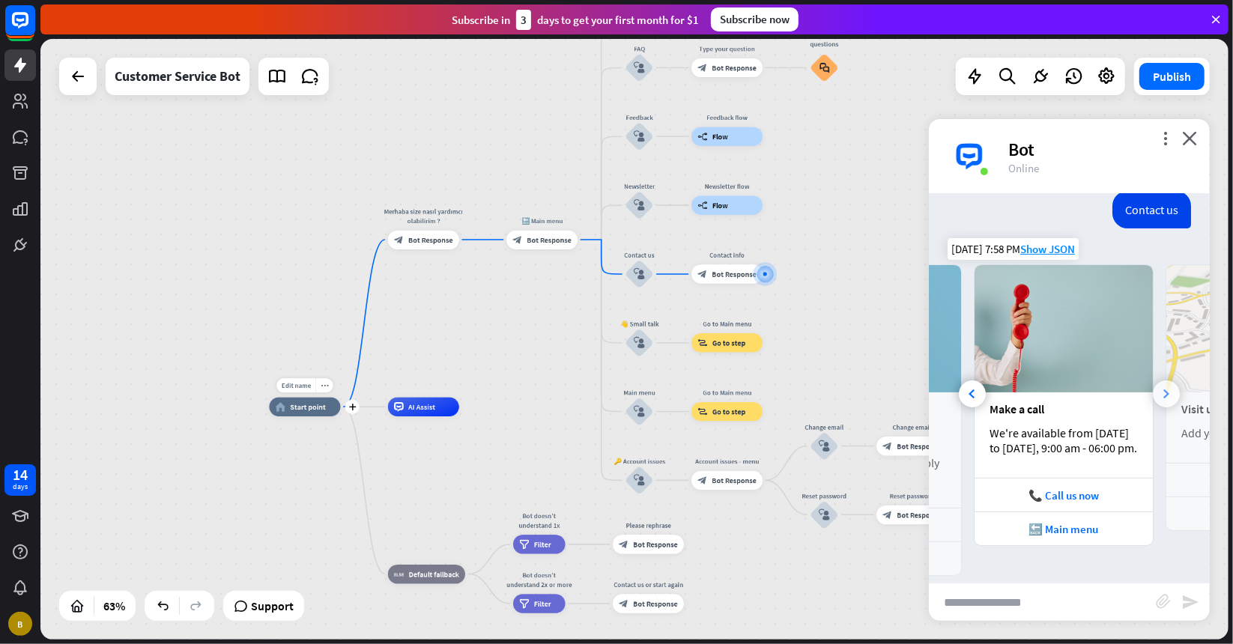
click at [1163, 389] on icon at bounding box center [1166, 393] width 6 height 9
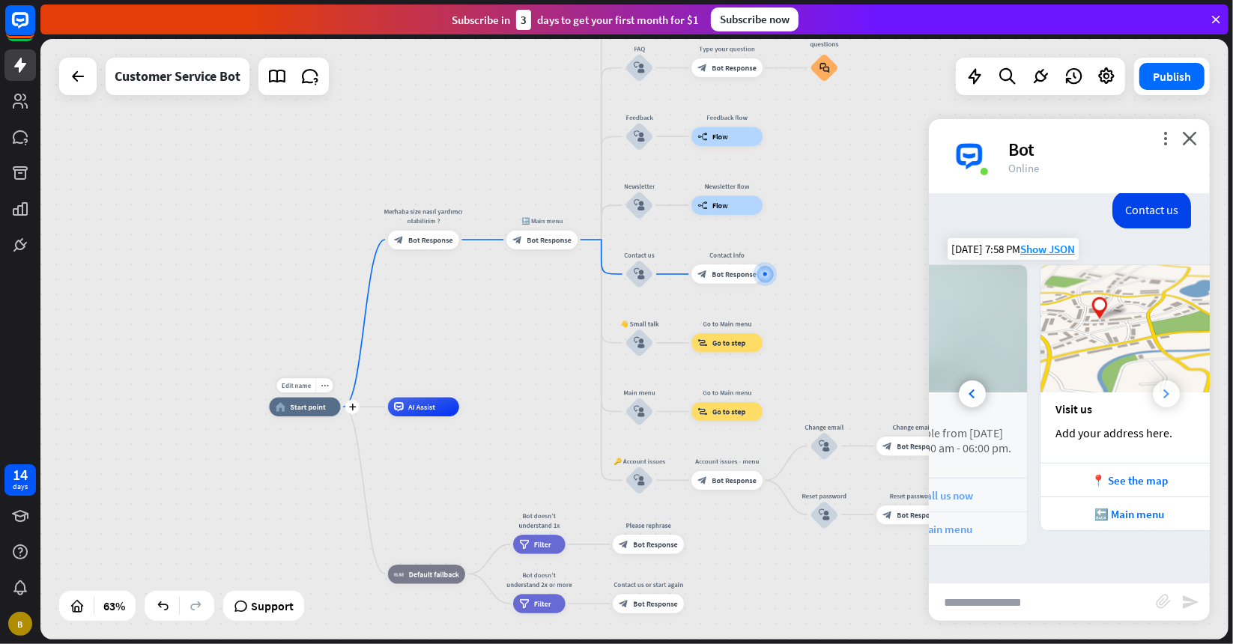
scroll to position [0, 331]
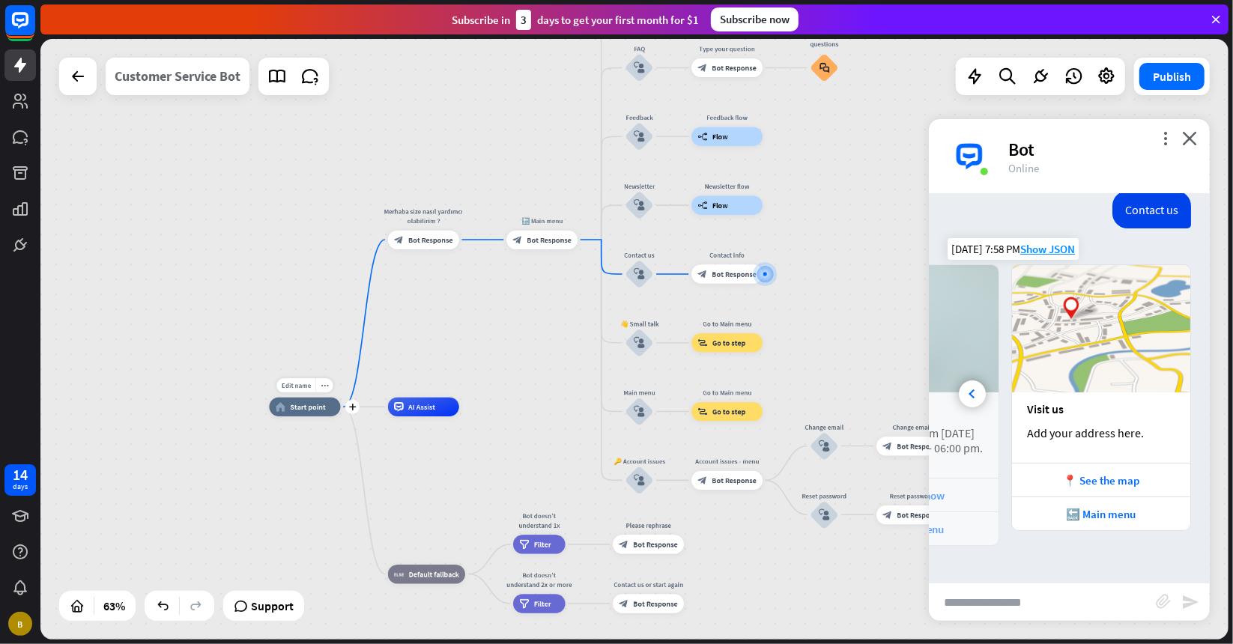
click at [222, 79] on div "Customer Service Bot" at bounding box center [178, 76] width 126 height 37
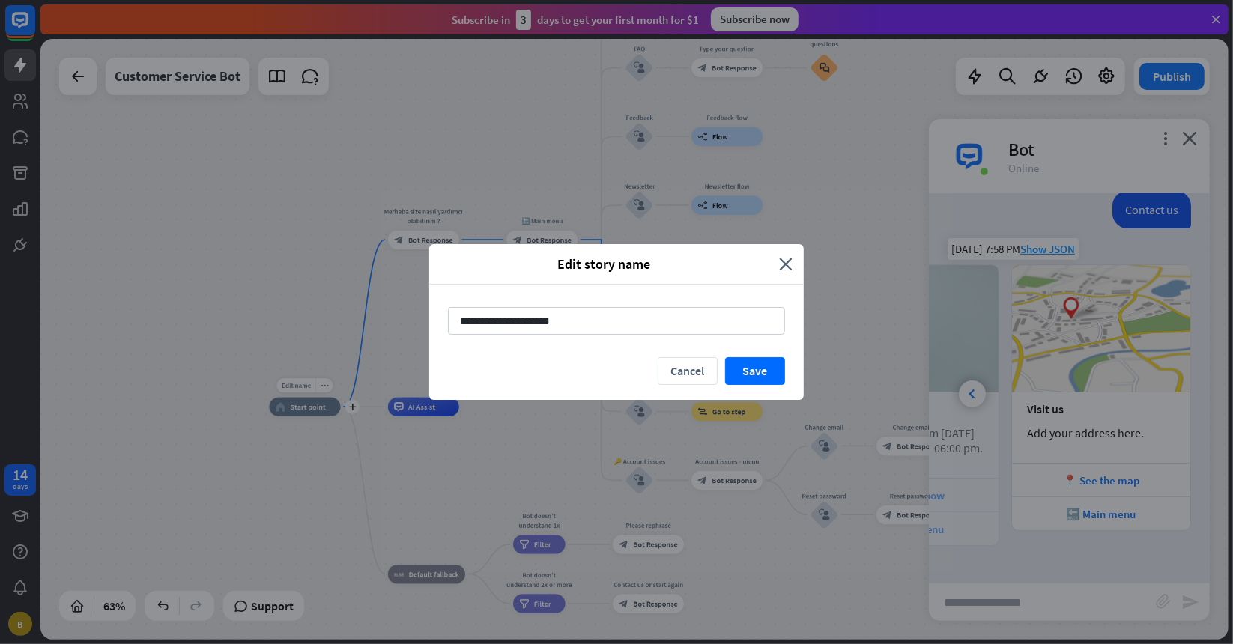
click at [779, 263] on div "Edit story name" at bounding box center [609, 263] width 339 height 17
click at [782, 262] on icon "close" at bounding box center [785, 263] width 13 height 17
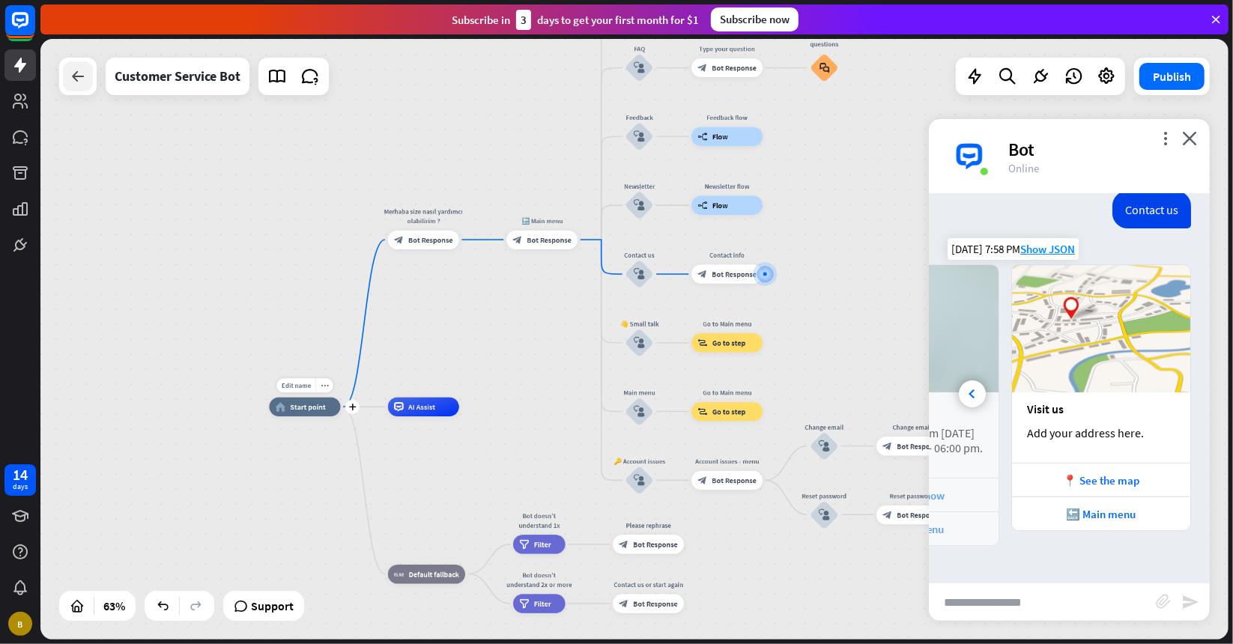
click at [85, 88] on div at bounding box center [78, 76] width 30 height 30
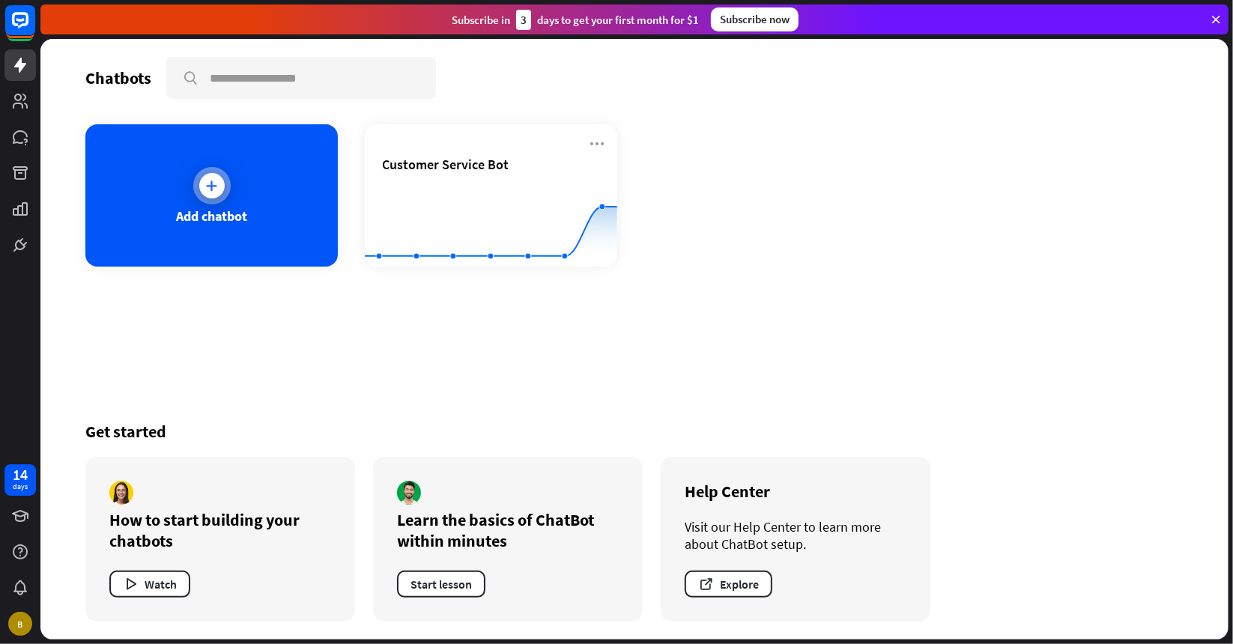
click at [234, 197] on div "Add chatbot" at bounding box center [211, 195] width 252 height 142
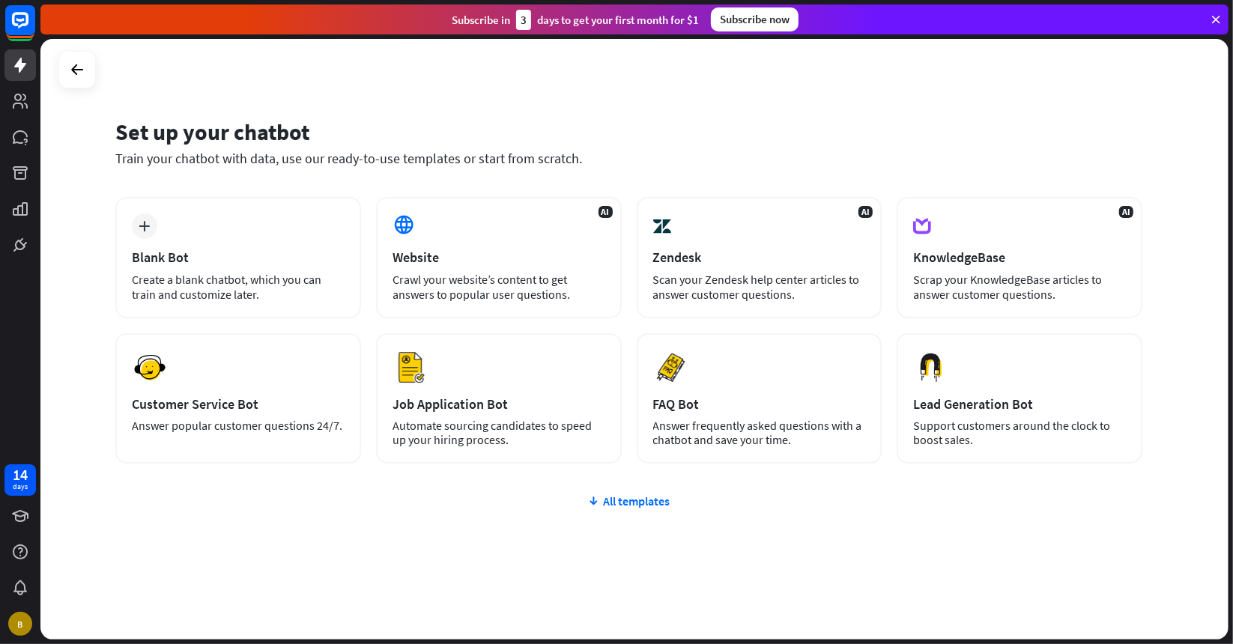
click at [667, 115] on div "Set up your chatbot Train your chatbot with data, use our ready-to-use template…" at bounding box center [628, 151] width 1027 height 91
click at [449, 255] on div "Website" at bounding box center [498, 257] width 213 height 17
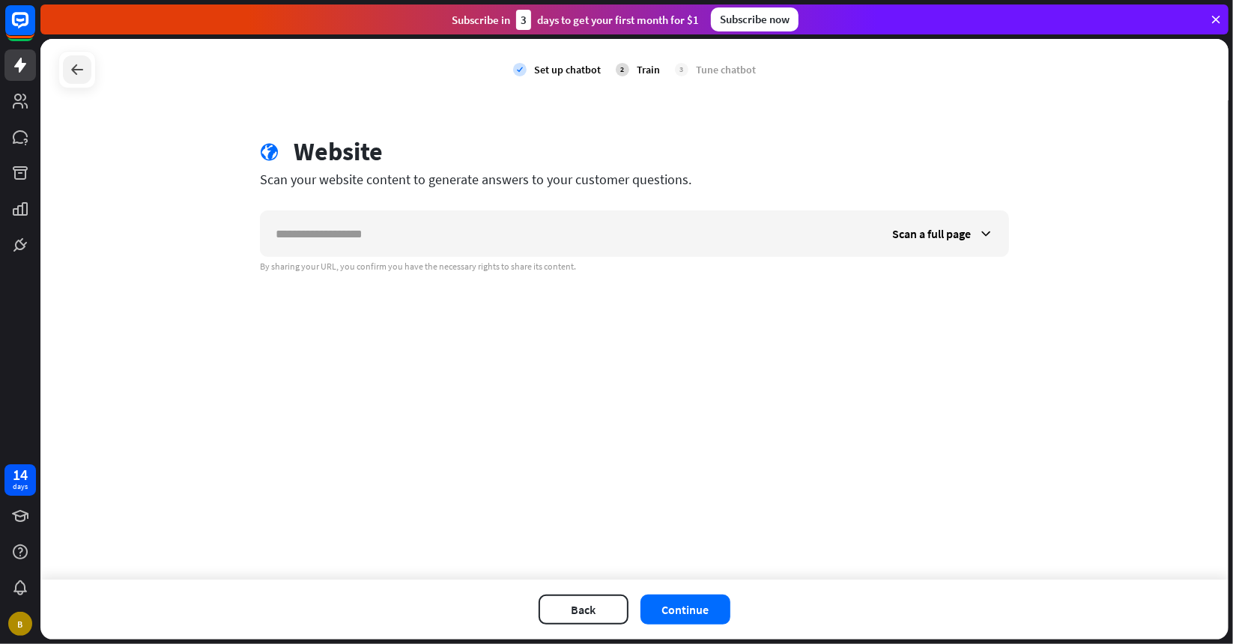
click at [87, 78] on div at bounding box center [77, 69] width 28 height 28
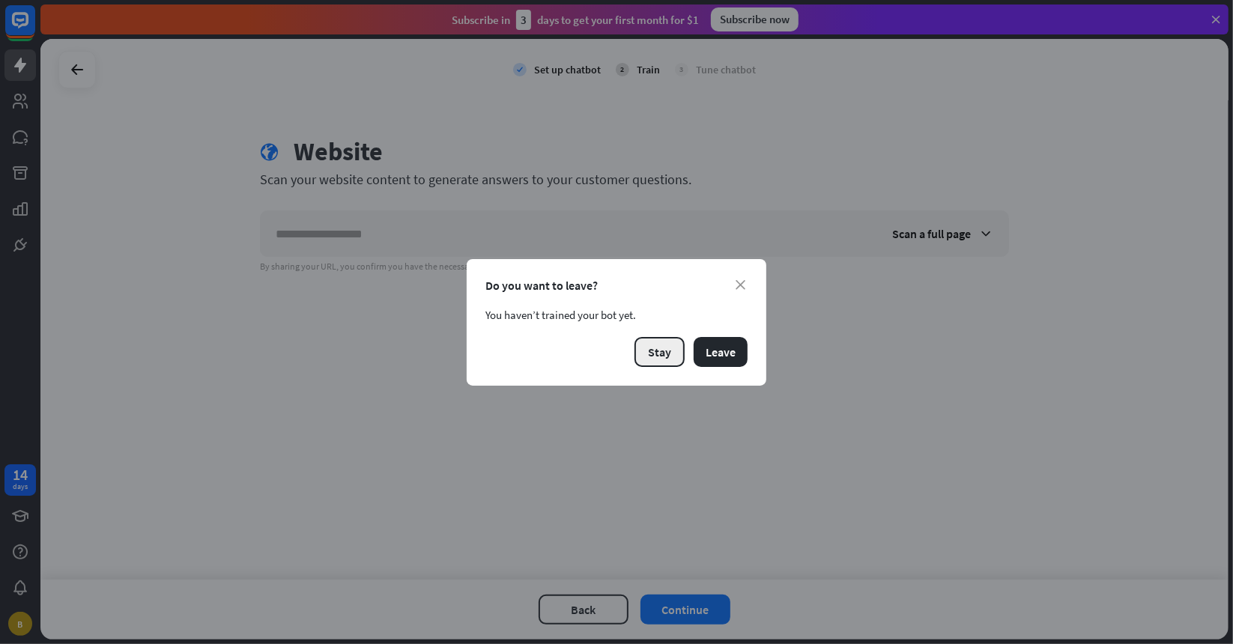
click at [669, 351] on button "Stay" at bounding box center [659, 352] width 50 height 30
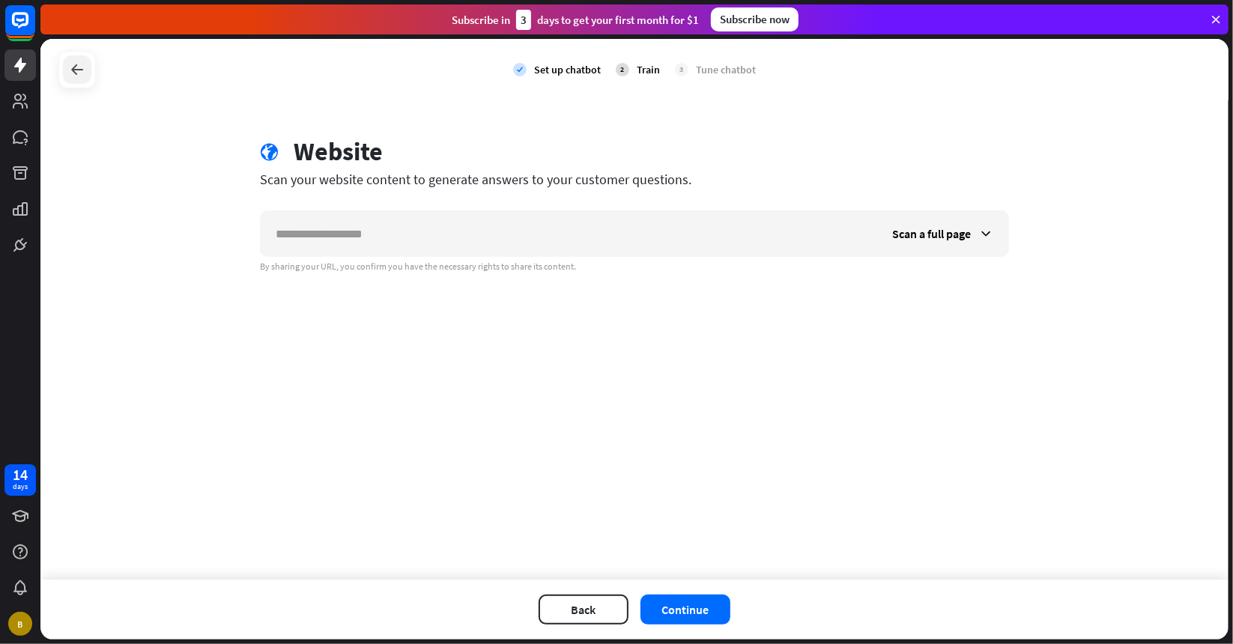
click at [70, 74] on icon at bounding box center [77, 70] width 18 height 18
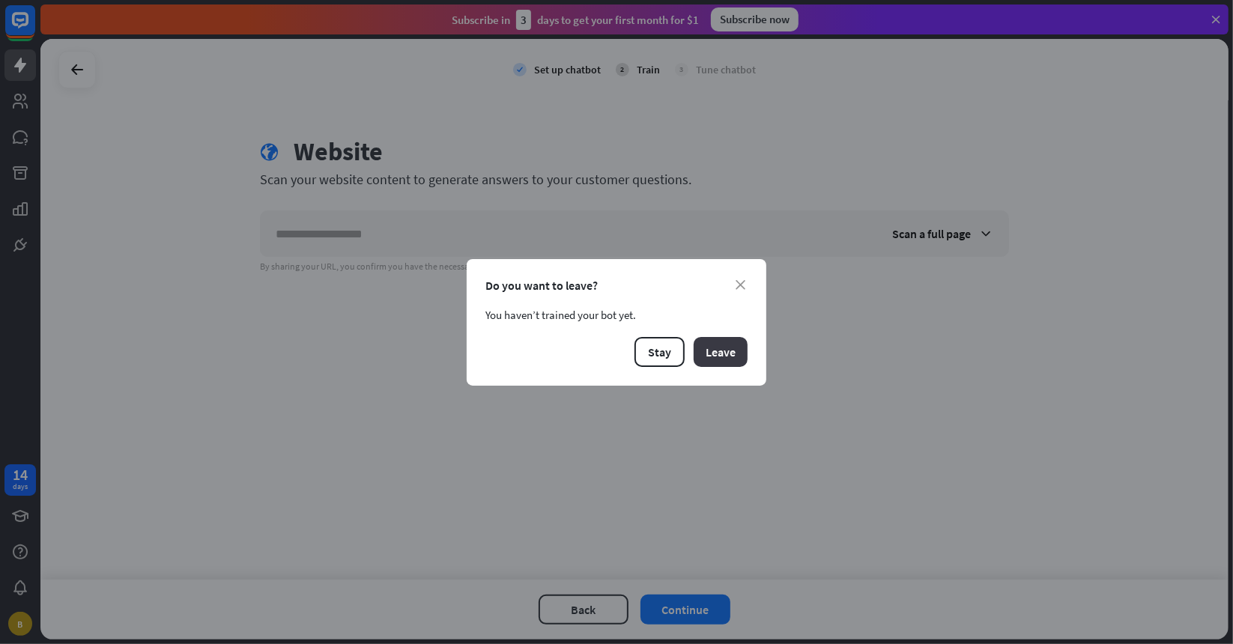
click at [717, 362] on button "Leave" at bounding box center [721, 352] width 54 height 30
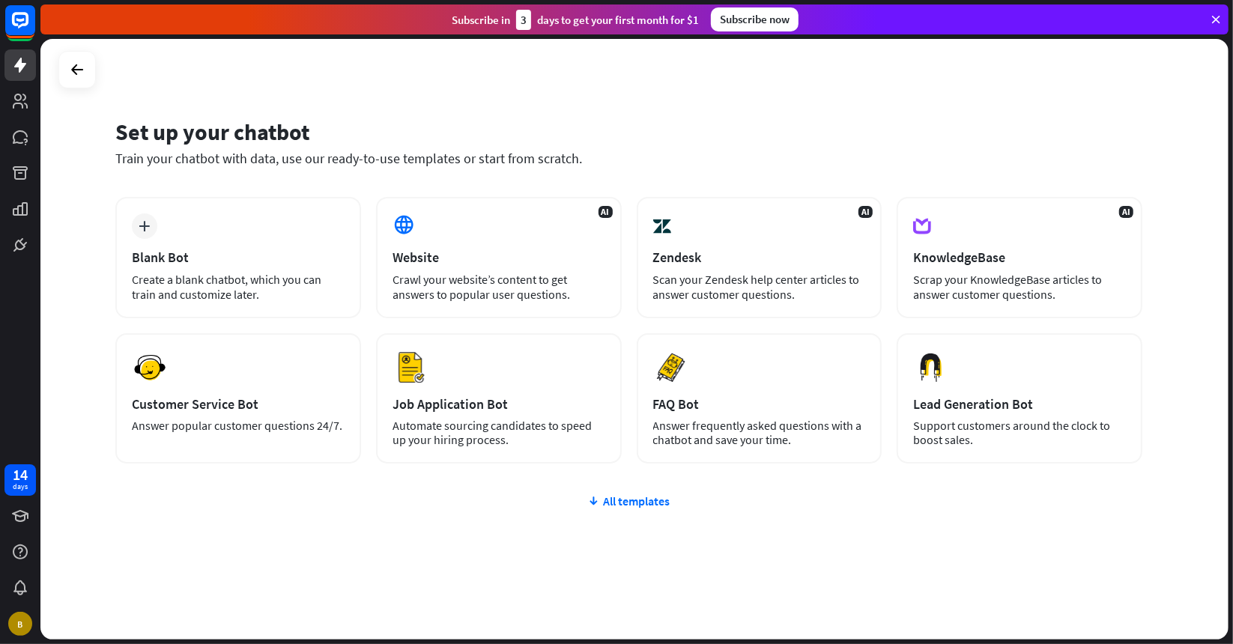
click at [493, 538] on div "plus Blank Bot Create a blank chatbot, which you can train and customize later.…" at bounding box center [628, 420] width 1027 height 446
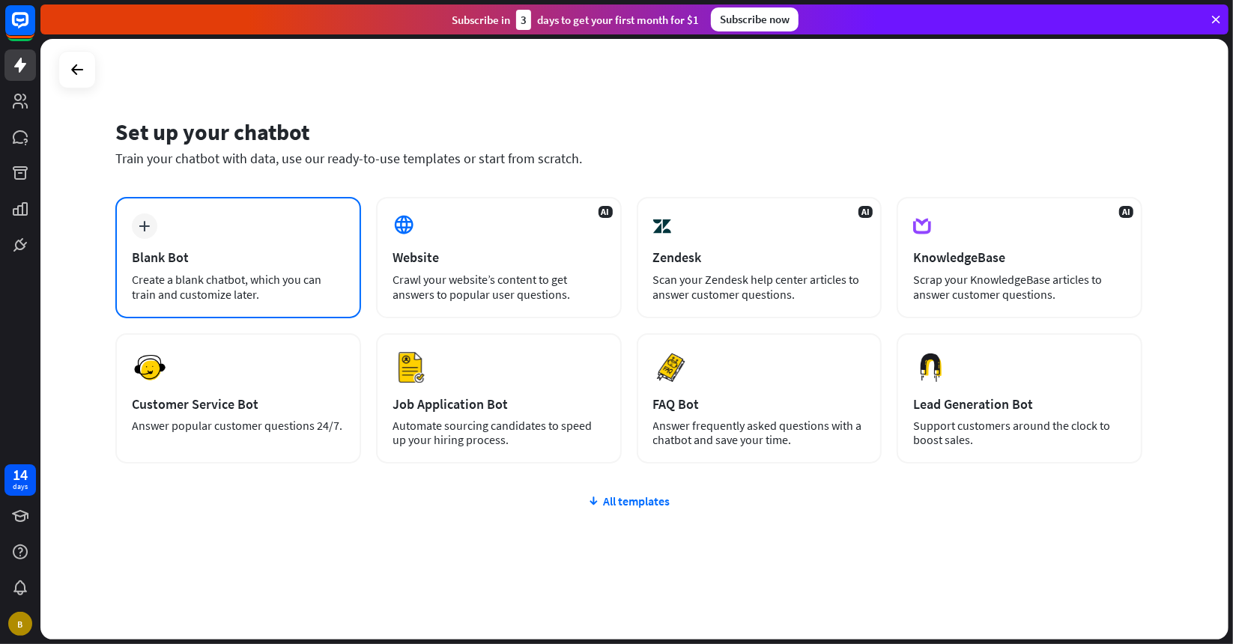
click at [213, 251] on div "Blank Bot" at bounding box center [238, 257] width 213 height 17
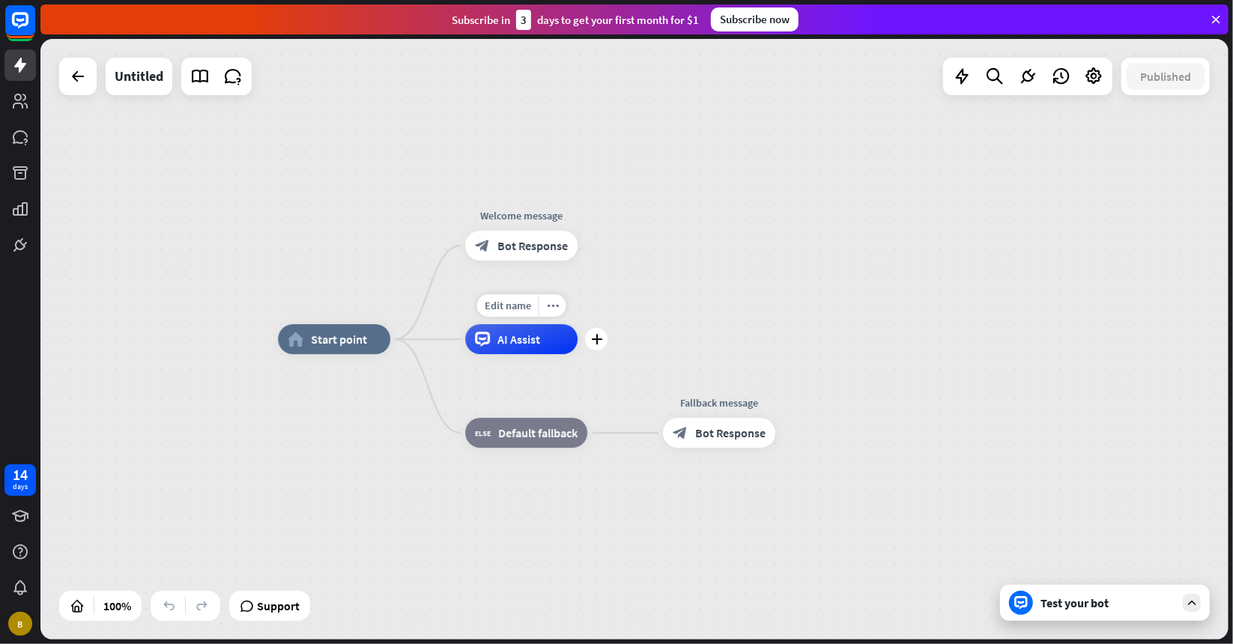
click at [527, 340] on span "AI Assist" at bounding box center [518, 339] width 43 height 15
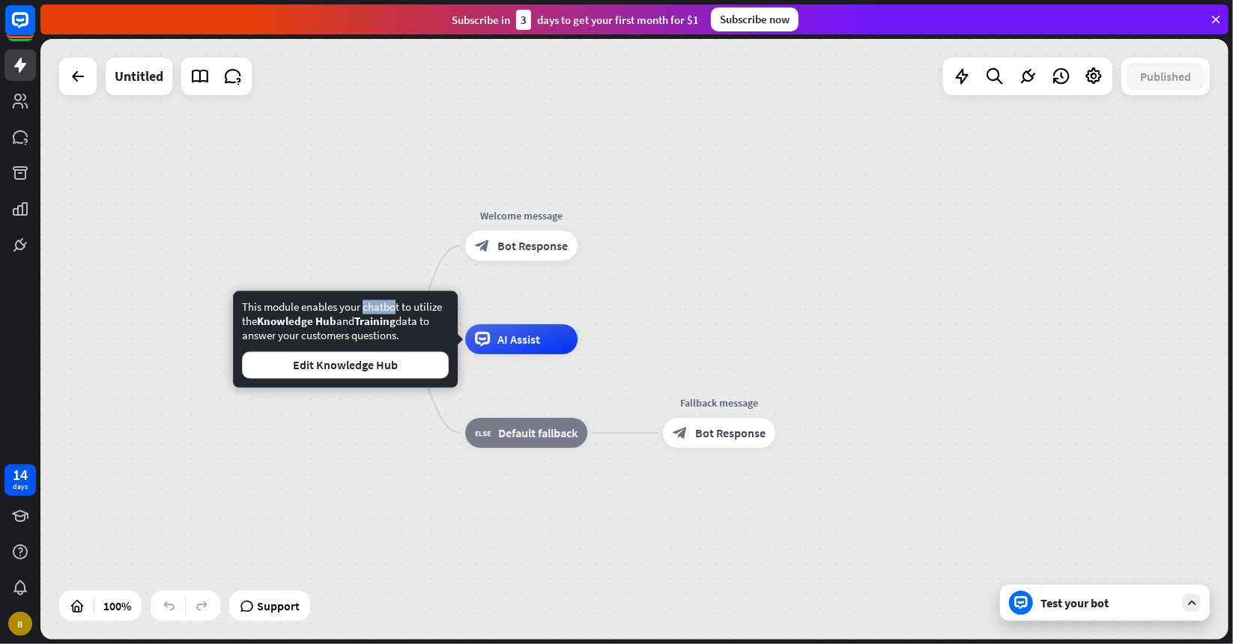
drag, startPoint x: 240, startPoint y: 305, endPoint x: 276, endPoint y: 312, distance: 37.3
click at [276, 312] on div "This module enables your chatbot to utilize the Knowledge Hub and Training data…" at bounding box center [345, 339] width 225 height 97
click at [270, 305] on div "This module enables your chatbot to utilize the Knowledge Hub and Training data…" at bounding box center [345, 339] width 207 height 79
drag, startPoint x: 244, startPoint y: 305, endPoint x: 406, endPoint y: 339, distance: 165.2
click at [406, 339] on div "This module enables your chatbot to utilize the Knowledge Hub and Training data…" at bounding box center [345, 339] width 207 height 79
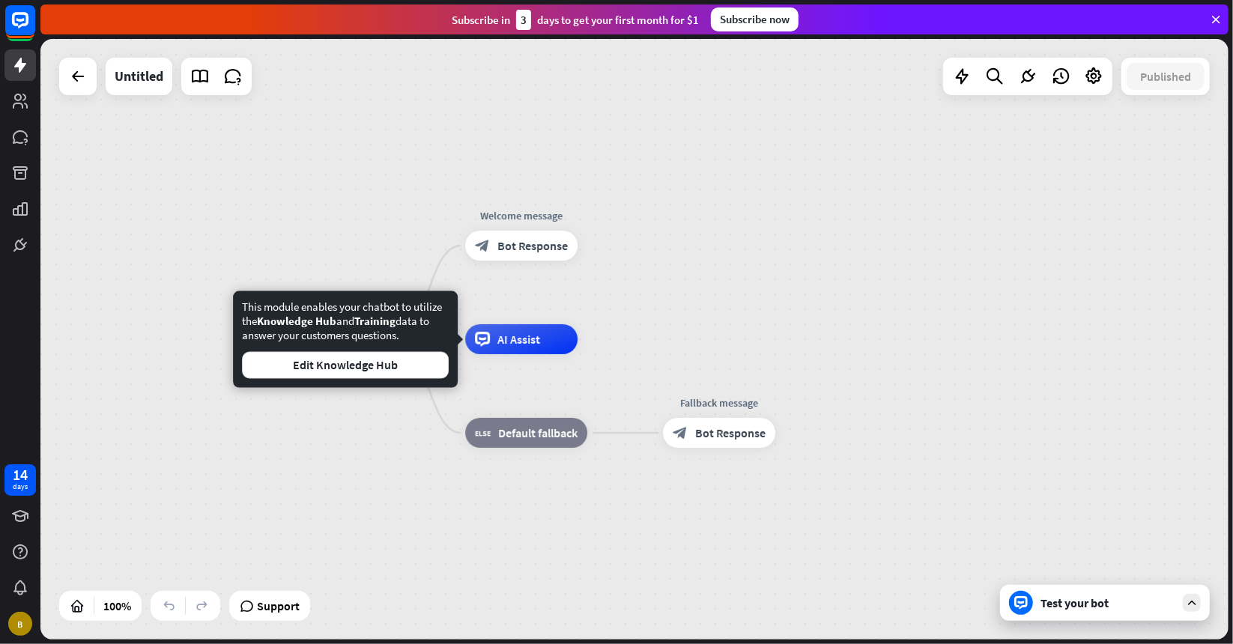
copy div "This module enables your chatbot to utilize the Knowledge Hub and Training data…"
click at [446, 342] on div "This module enables your chatbot to utilize the Knowledge Hub and Training data…" at bounding box center [345, 339] width 207 height 79
click at [383, 321] on span "Training" at bounding box center [374, 322] width 41 height 14
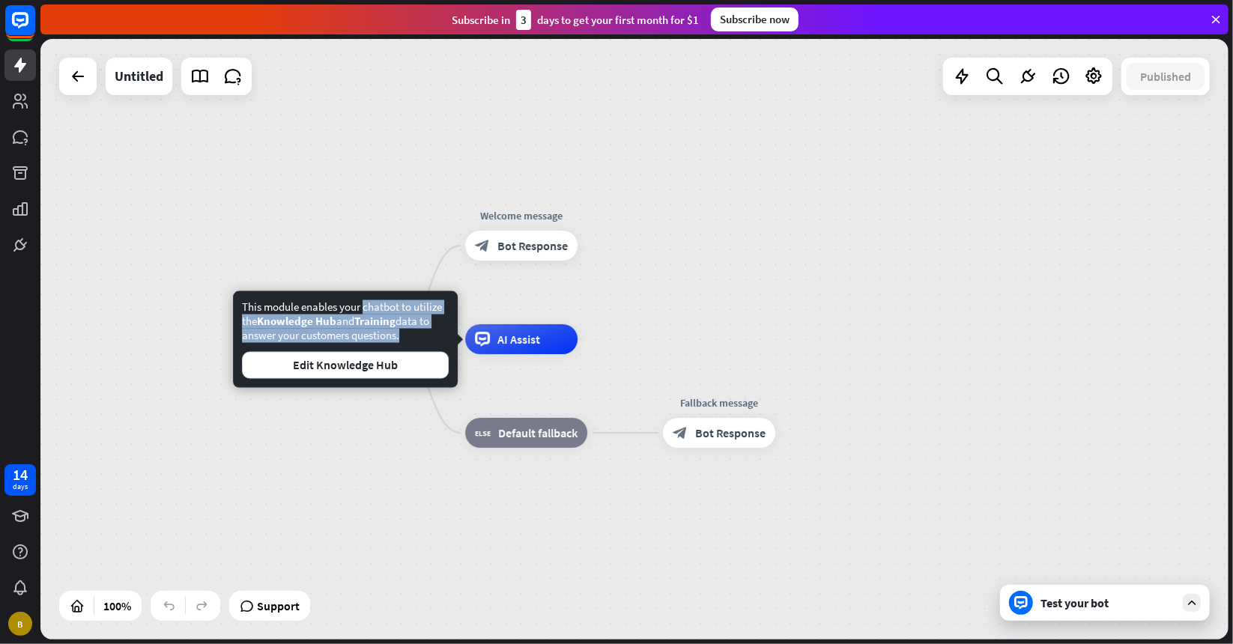
copy div "This module enables your chatbot to utilize the Knowledge Hub and Training data…"
drag, startPoint x: 808, startPoint y: 215, endPoint x: 754, endPoint y: 228, distance: 55.4
click at [808, 215] on div "home_2 Start point Welcome message block_bot_response Bot Response AI Assist bl…" at bounding box center [634, 339] width 1188 height 601
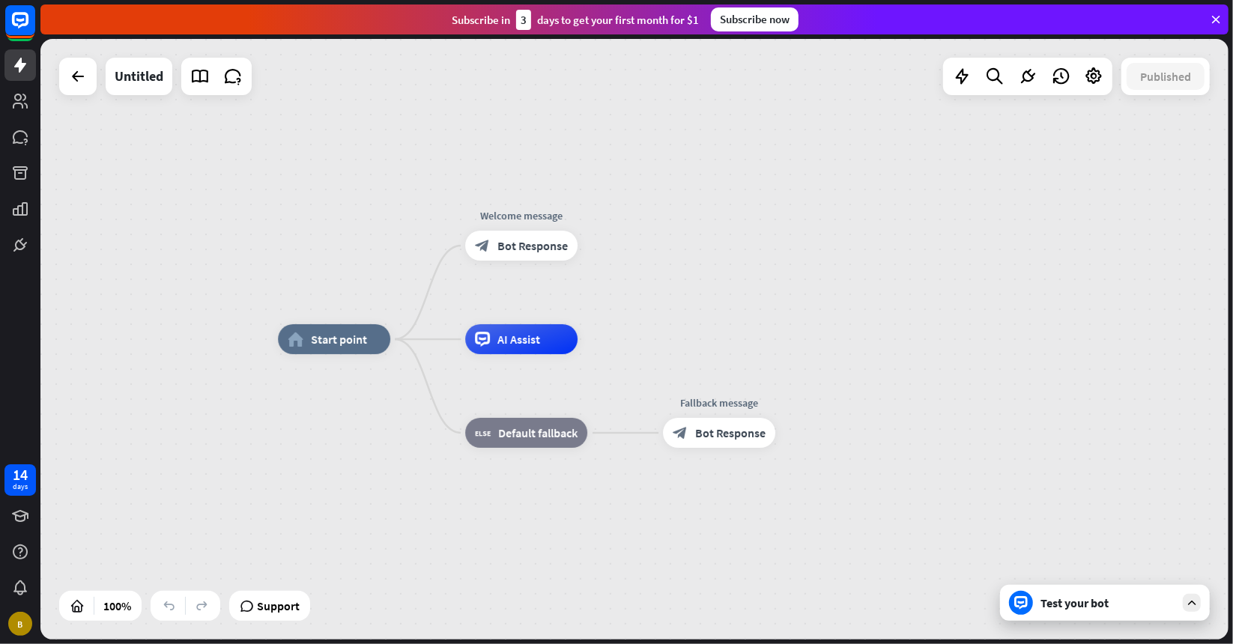
click at [97, 72] on div "Untitled" at bounding box center [155, 76] width 192 height 37
click at [79, 77] on icon at bounding box center [78, 76] width 18 height 18
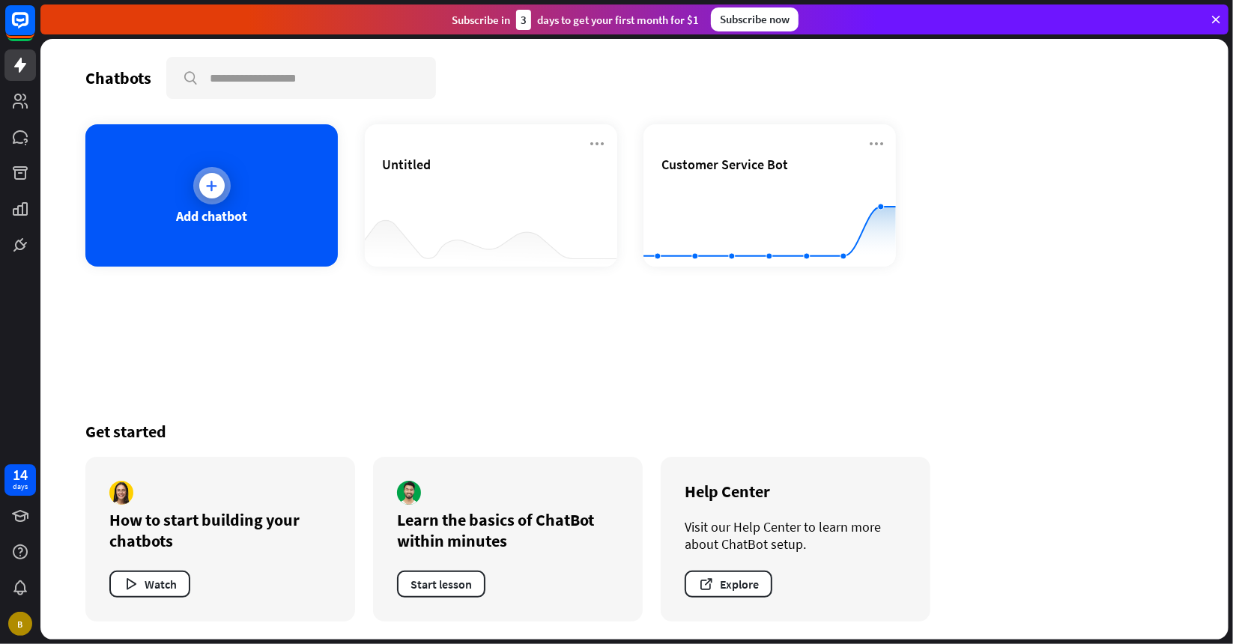
click at [210, 192] on div at bounding box center [211, 185] width 25 height 25
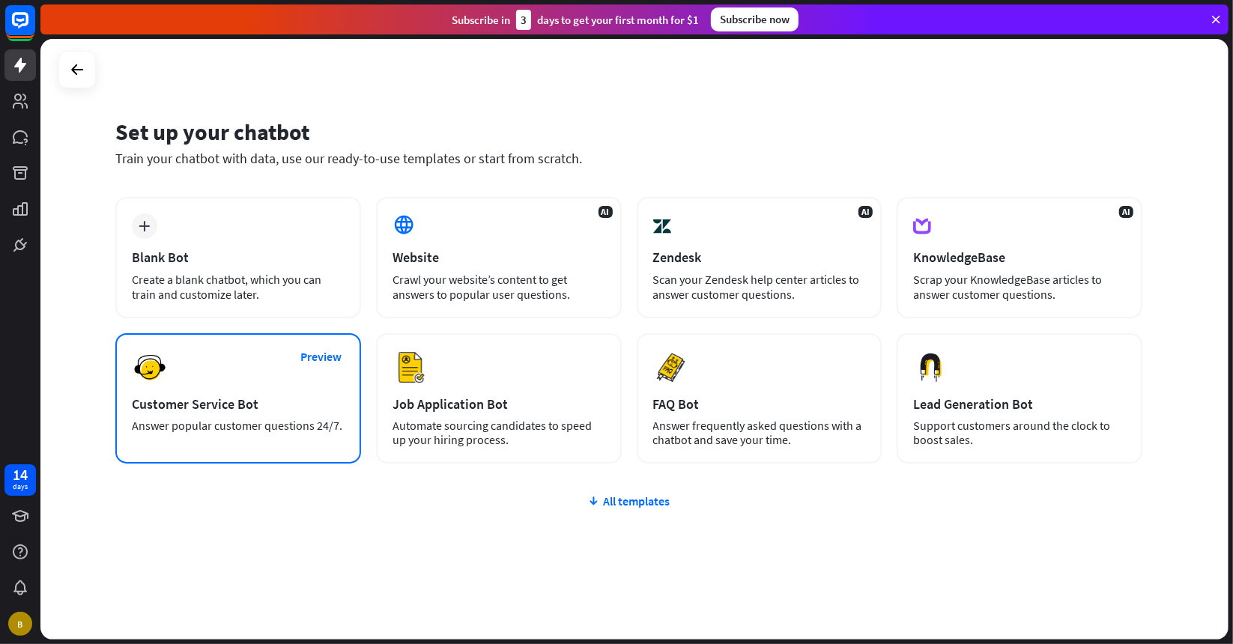
click at [234, 374] on div "Preview Customer Service Bot Answer popular customer questions 24/7." at bounding box center [238, 398] width 246 height 130
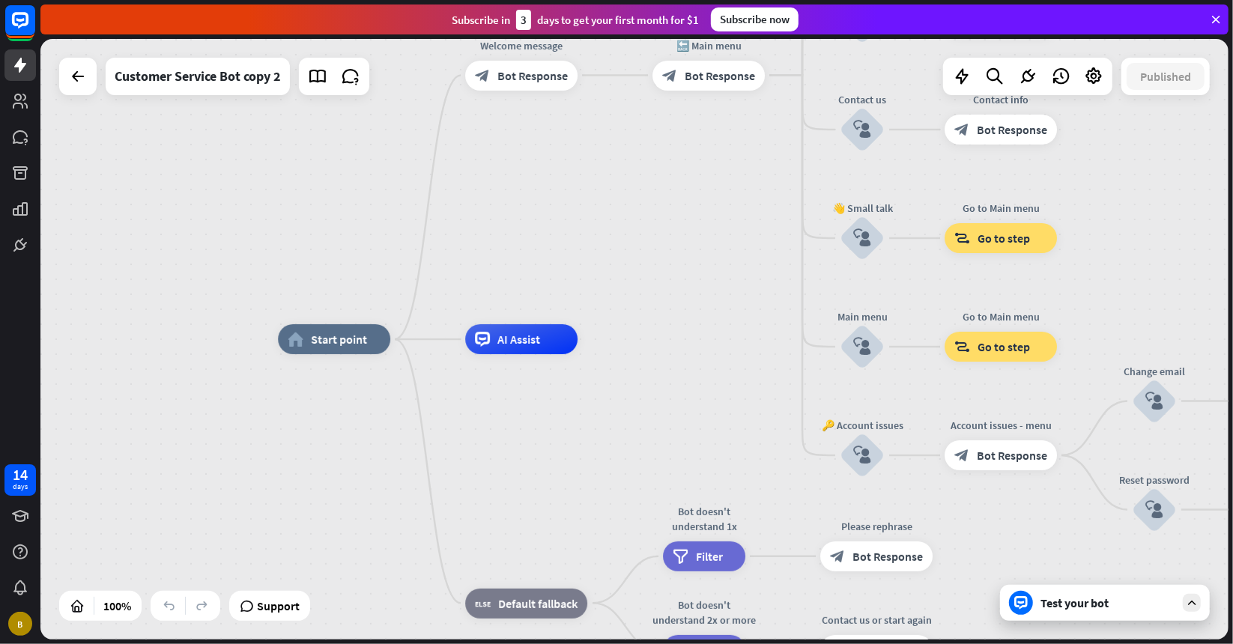
click at [747, 18] on div "Subscribe now" at bounding box center [755, 19] width 88 height 24
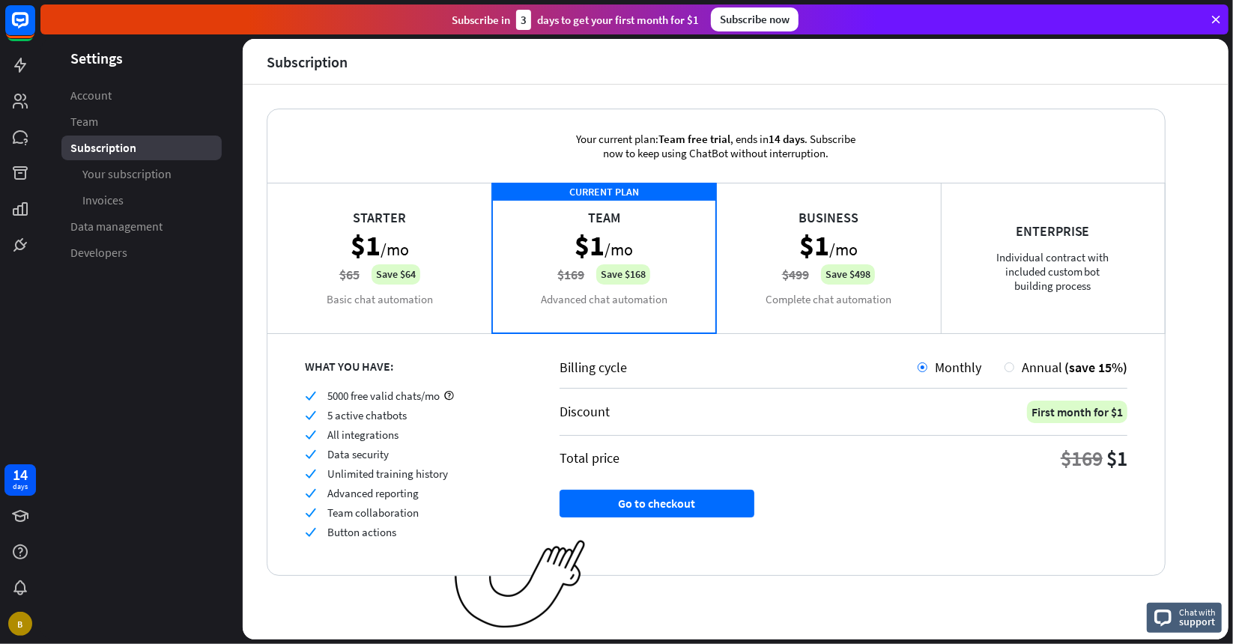
click at [836, 243] on div "Business $1 /mo $499 Save $498 Complete chat automation" at bounding box center [828, 258] width 225 height 150
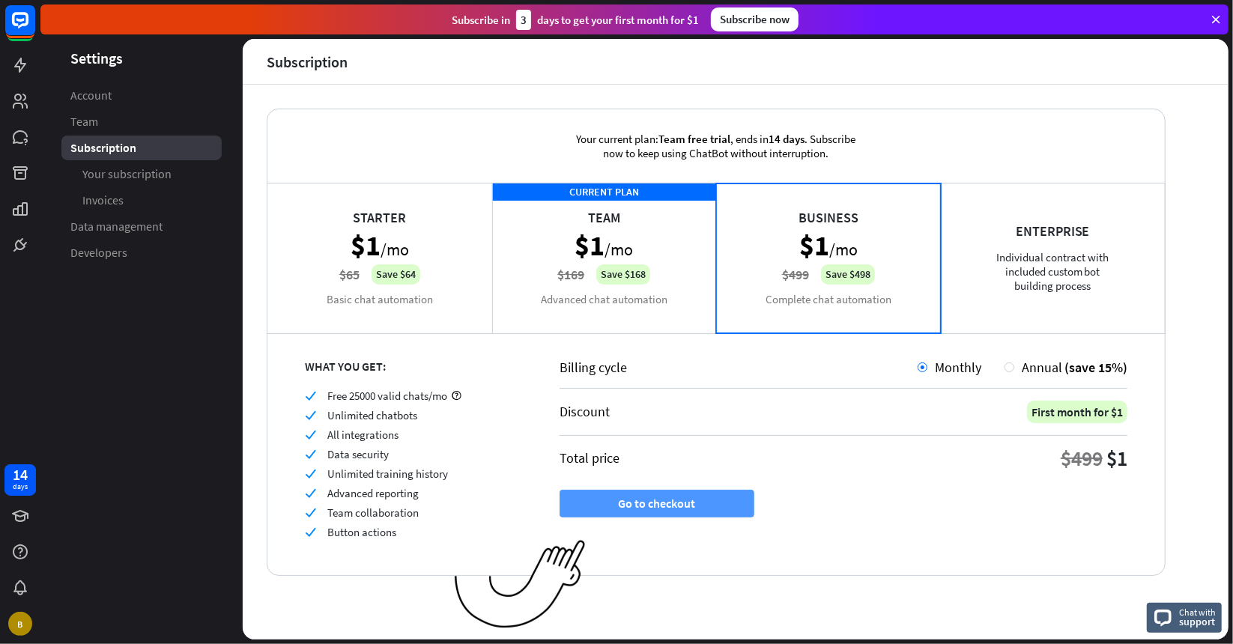
click at [669, 501] on button "Go to checkout" at bounding box center [656, 504] width 195 height 28
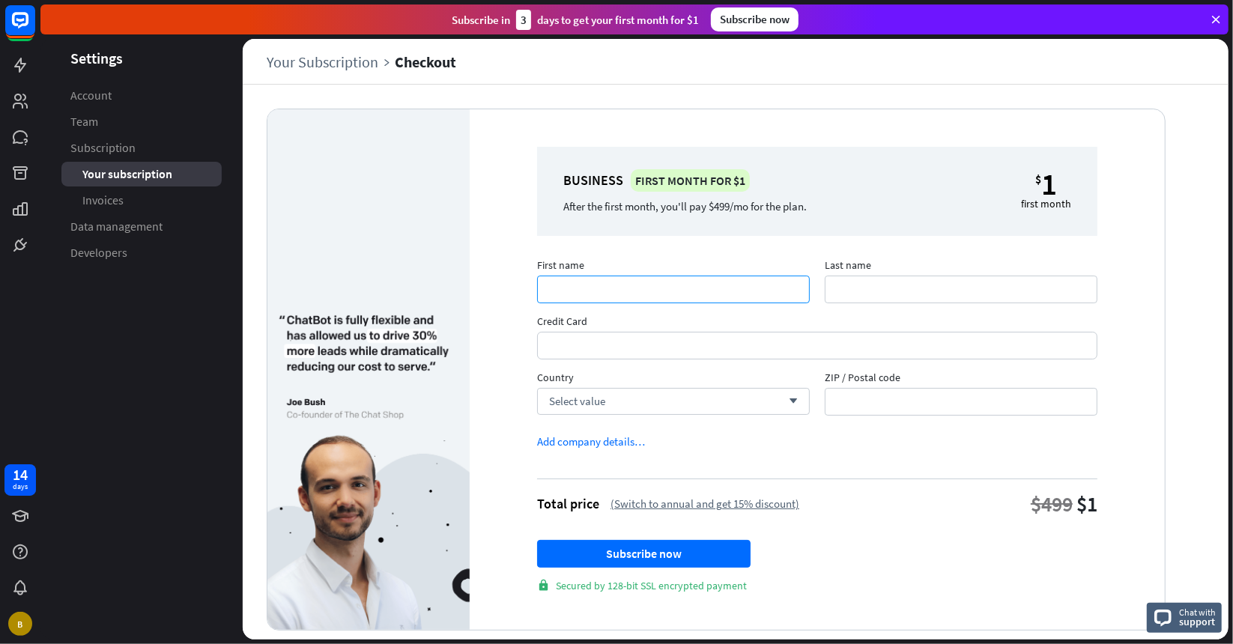
click at [592, 294] on input "First name" at bounding box center [673, 290] width 273 height 28
type input "*******"
